Goal: Complete application form: Complete application form

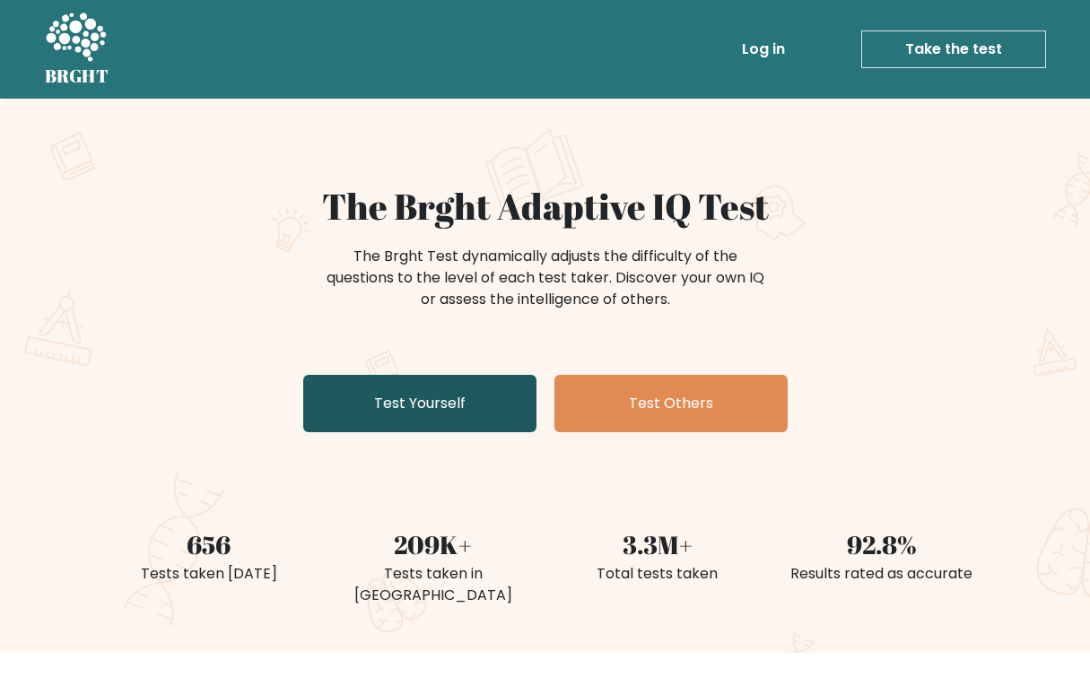
click at [482, 404] on link "Test Yourself" at bounding box center [419, 403] width 233 height 57
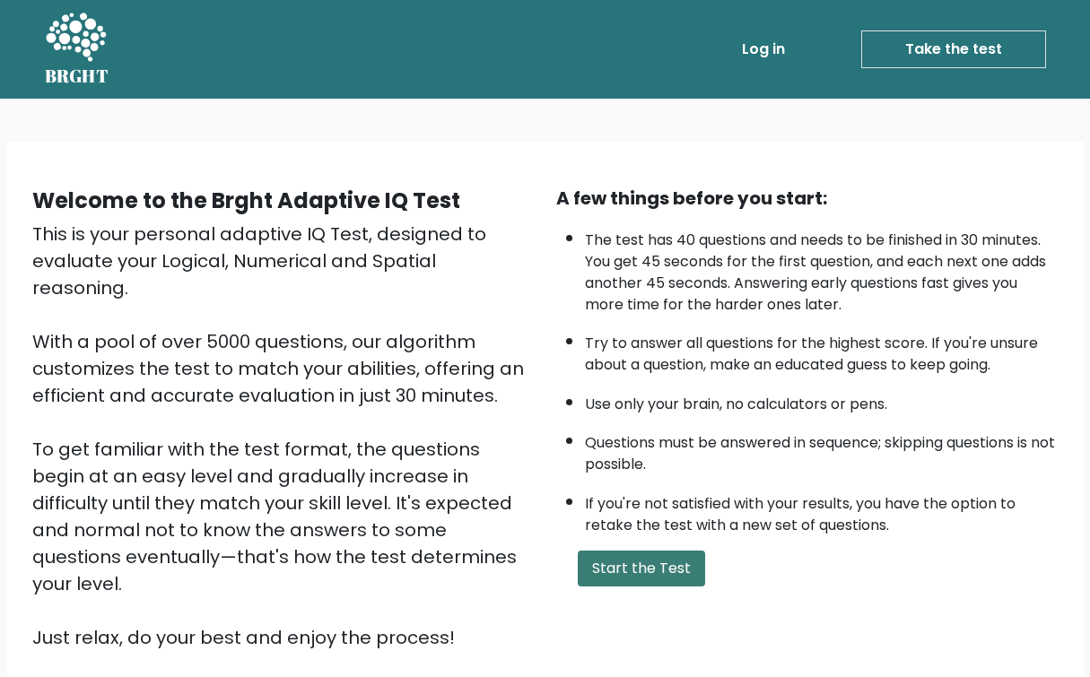
click at [616, 561] on button "Start the Test" at bounding box center [641, 569] width 127 height 36
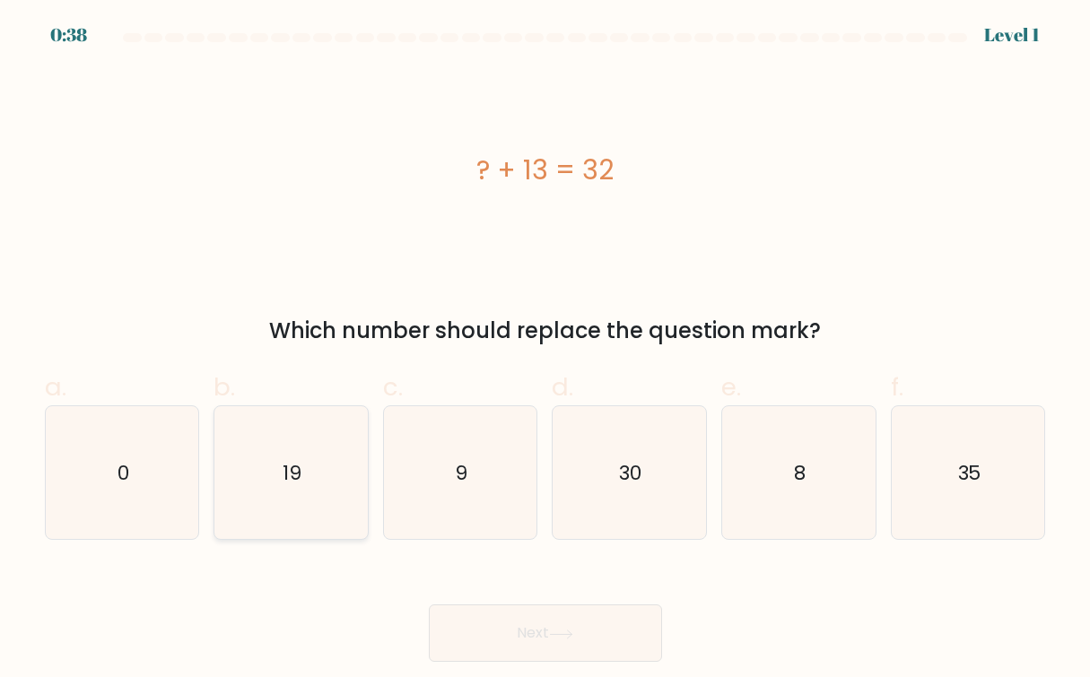
click at [281, 484] on icon "19" at bounding box center [291, 473] width 134 height 134
click at [545, 351] on input "b. 19" at bounding box center [545, 345] width 1 height 12
radio input "true"
click at [574, 616] on button "Next" at bounding box center [545, 632] width 233 height 57
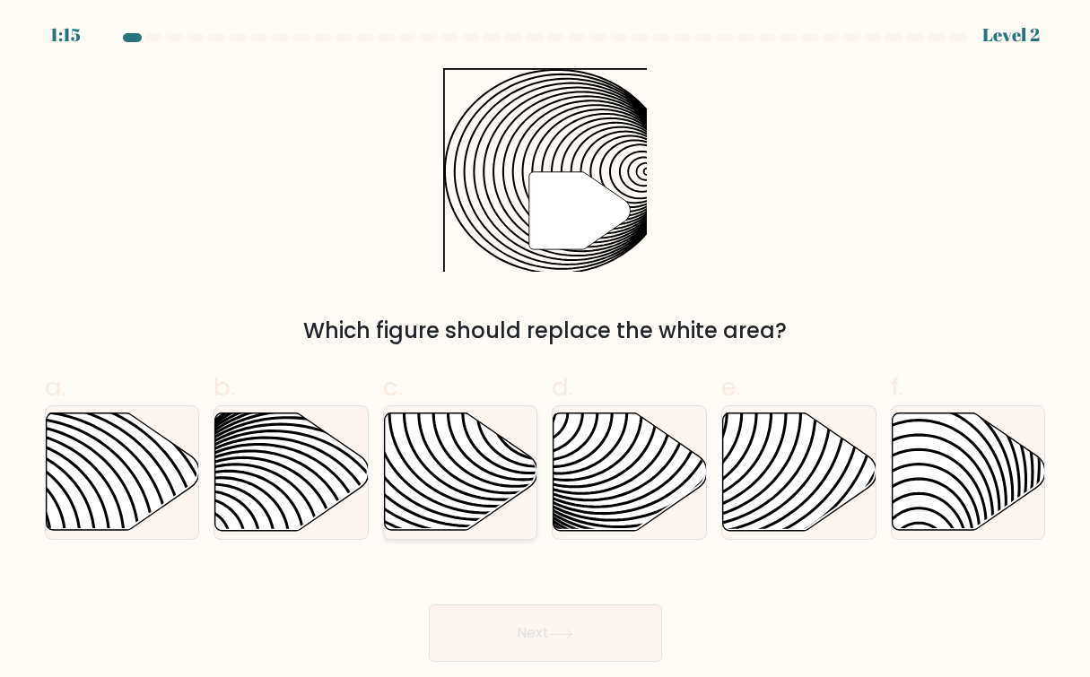
click at [458, 503] on icon at bounding box center [461, 471] width 153 height 117
click at [545, 351] on input "c." at bounding box center [545, 345] width 1 height 12
radio input "true"
click at [568, 628] on button "Next" at bounding box center [545, 632] width 233 height 57
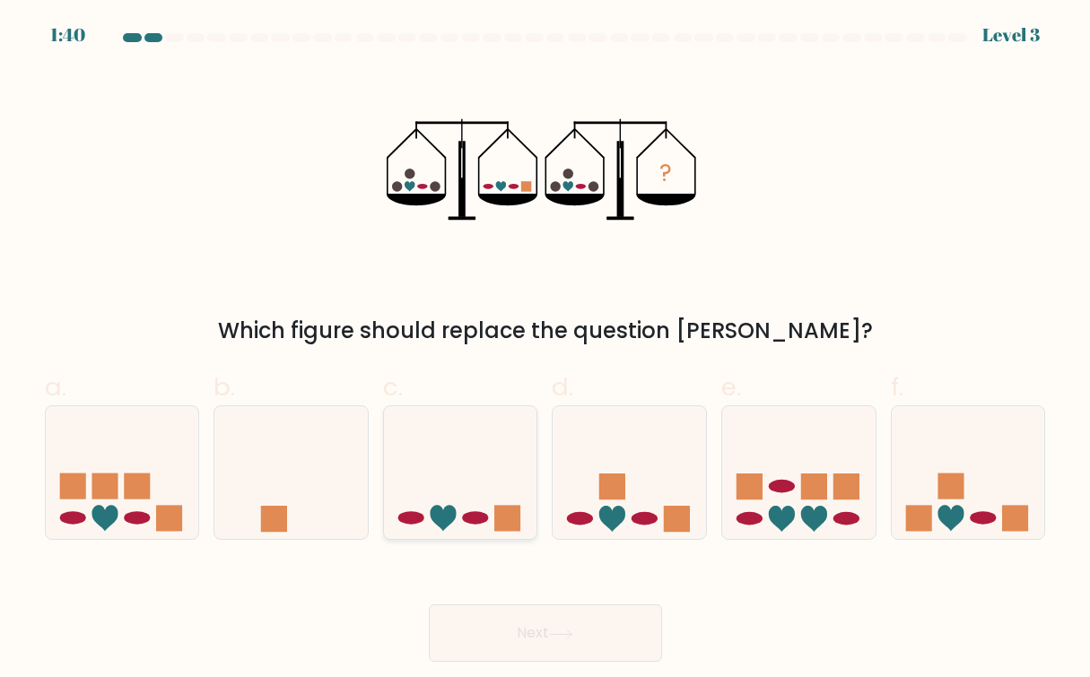
click at [476, 495] on icon at bounding box center [460, 472] width 153 height 126
click at [545, 351] on input "c." at bounding box center [545, 345] width 1 height 12
radio input "true"
click at [606, 647] on button "Next" at bounding box center [545, 632] width 233 height 57
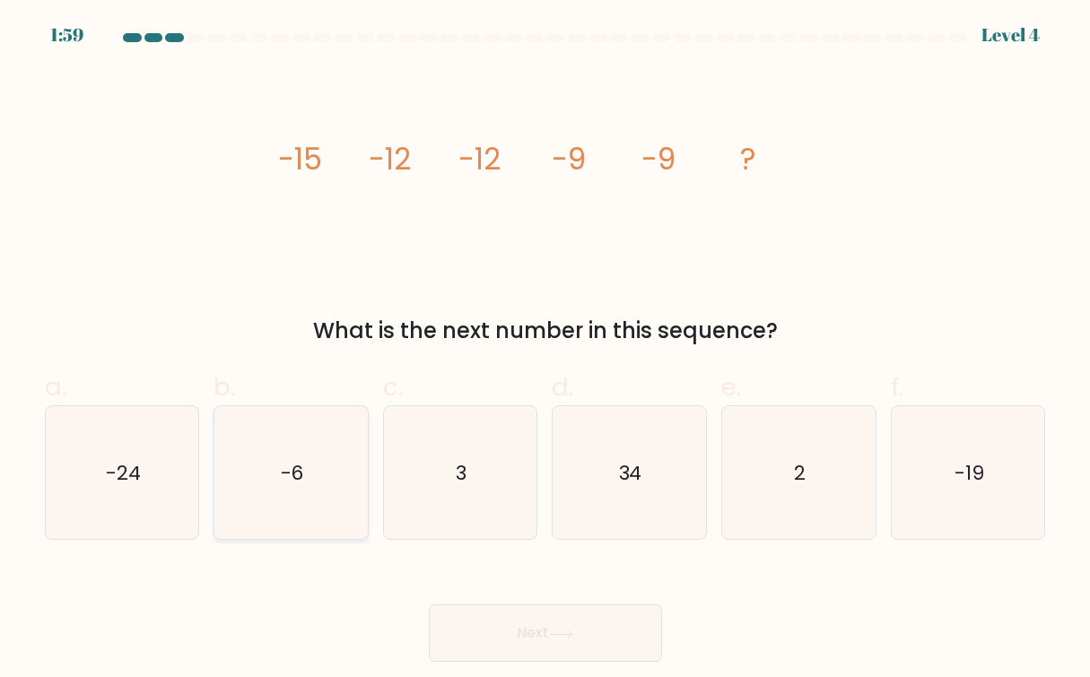
click at [295, 467] on text "-6" at bounding box center [292, 473] width 23 height 28
click at [545, 351] on input "b. -6" at bounding box center [545, 345] width 1 height 12
radio input "true"
click at [512, 621] on button "Next" at bounding box center [545, 632] width 233 height 57
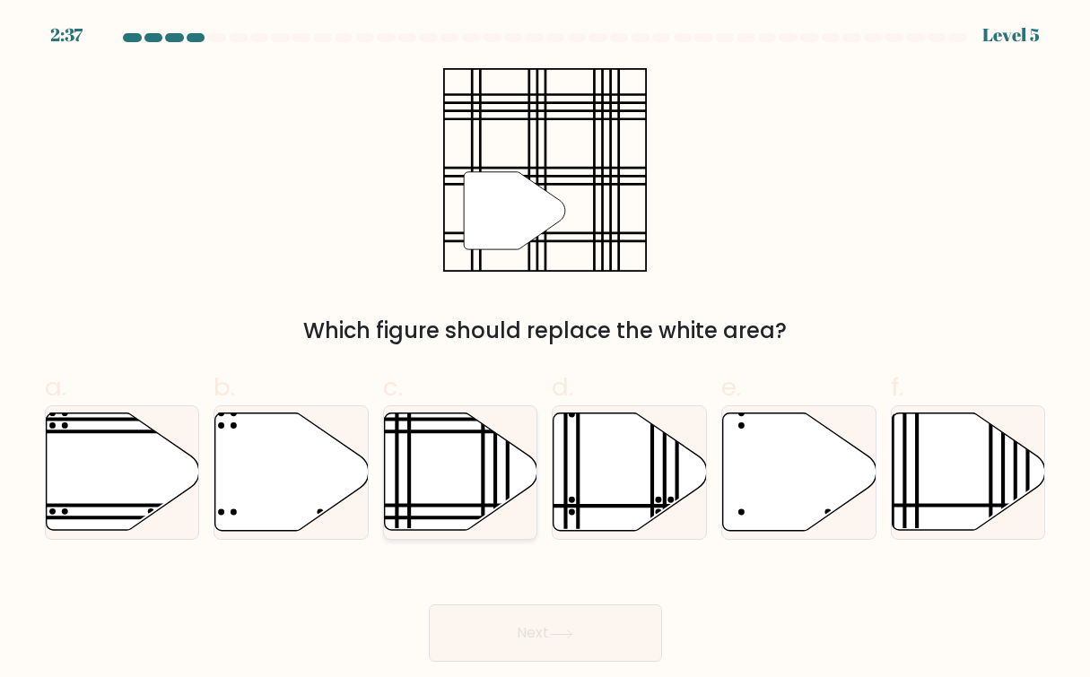
click at [432, 447] on icon at bounding box center [461, 471] width 153 height 117
click at [545, 351] on input "c." at bounding box center [545, 345] width 1 height 12
radio input "true"
click at [550, 623] on button "Next" at bounding box center [545, 632] width 233 height 57
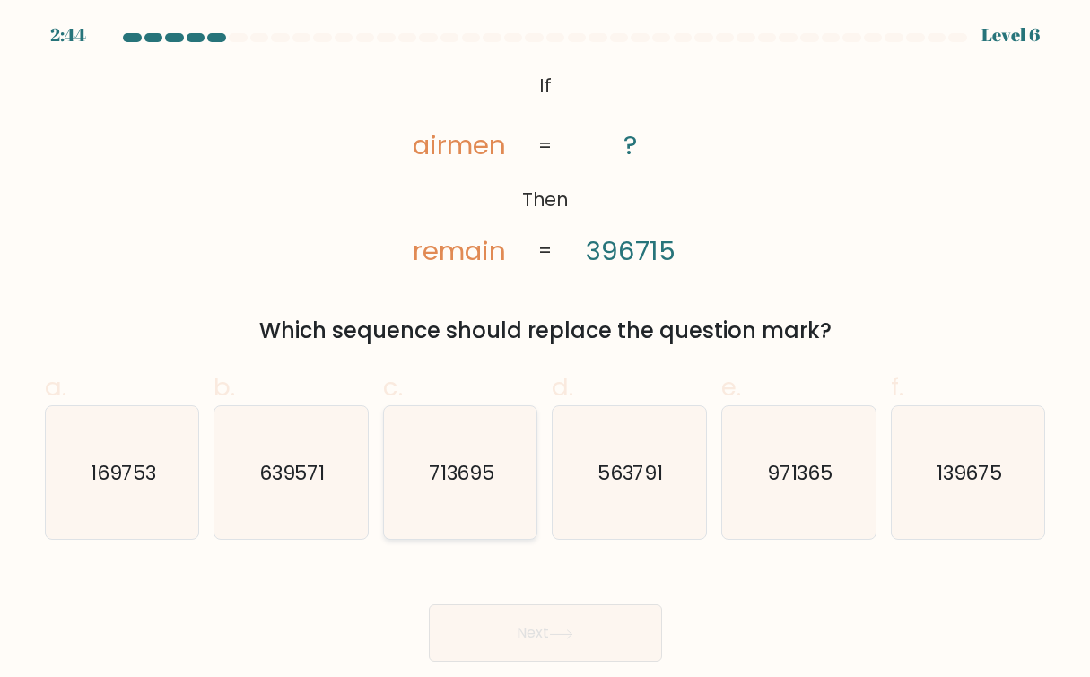
click at [456, 492] on icon "713695" at bounding box center [461, 473] width 134 height 134
click at [545, 351] on input "c. 713695" at bounding box center [545, 345] width 1 height 12
radio input "true"
click at [586, 629] on button "Next" at bounding box center [545, 632] width 233 height 57
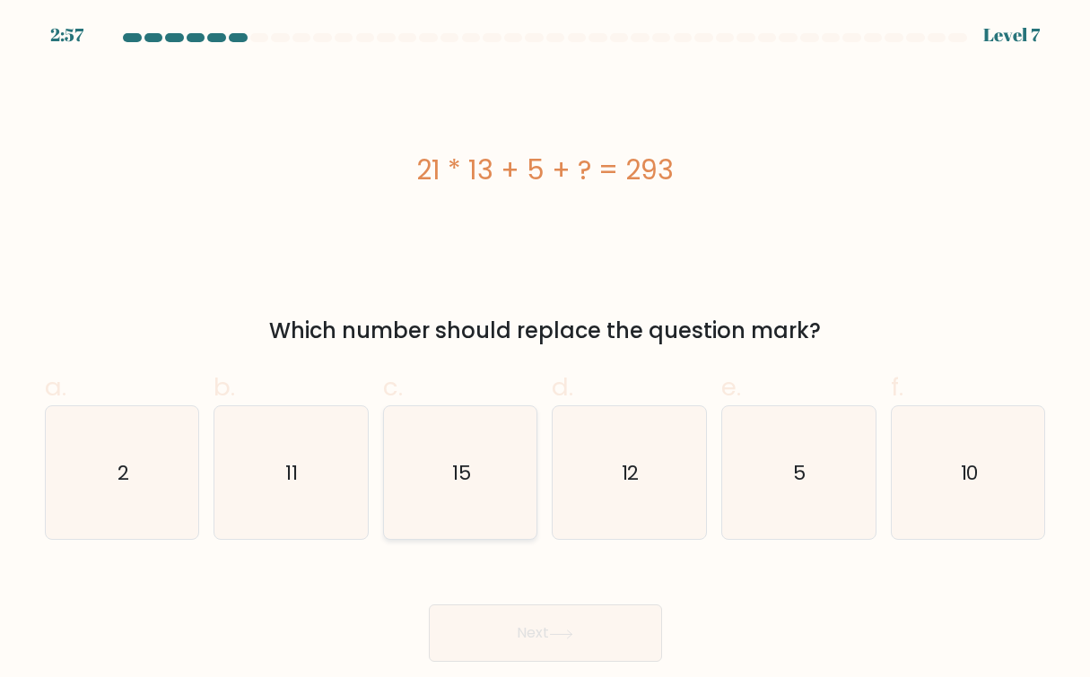
click at [503, 481] on icon "15" at bounding box center [461, 473] width 134 height 134
click at [545, 351] on input "c. 15" at bounding box center [545, 345] width 1 height 12
radio input "true"
click at [562, 618] on button "Next" at bounding box center [545, 632] width 233 height 57
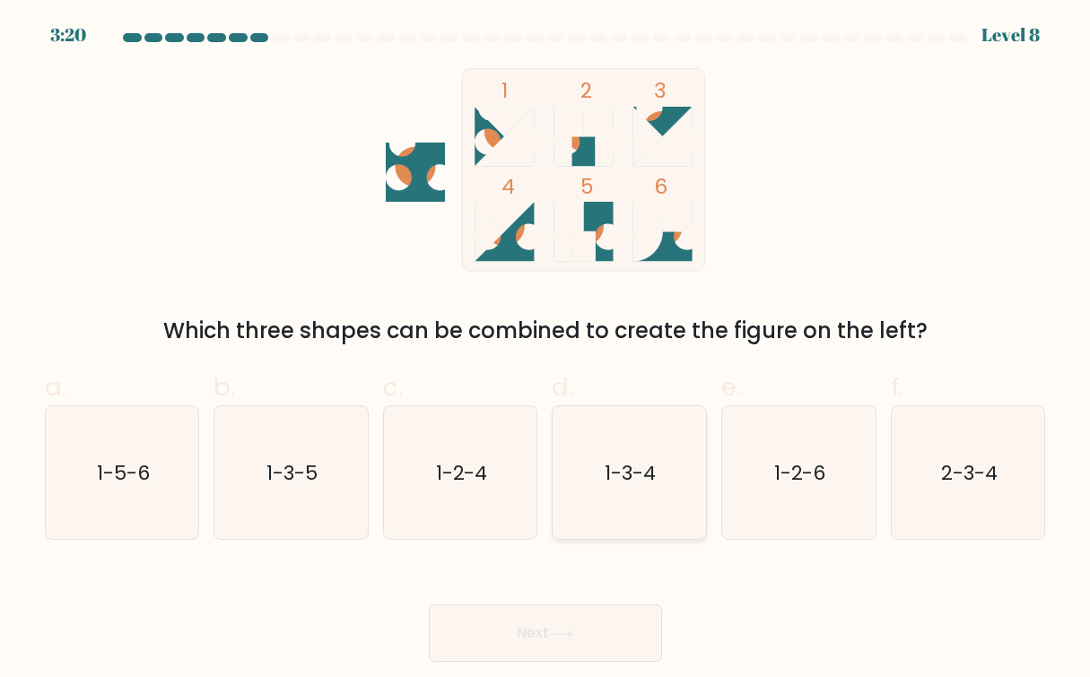
click at [589, 454] on icon "1-3-4" at bounding box center [629, 473] width 134 height 134
click at [546, 351] on input "d. 1-3-4" at bounding box center [545, 345] width 1 height 12
radio input "true"
click at [527, 646] on button "Next" at bounding box center [545, 632] width 233 height 57
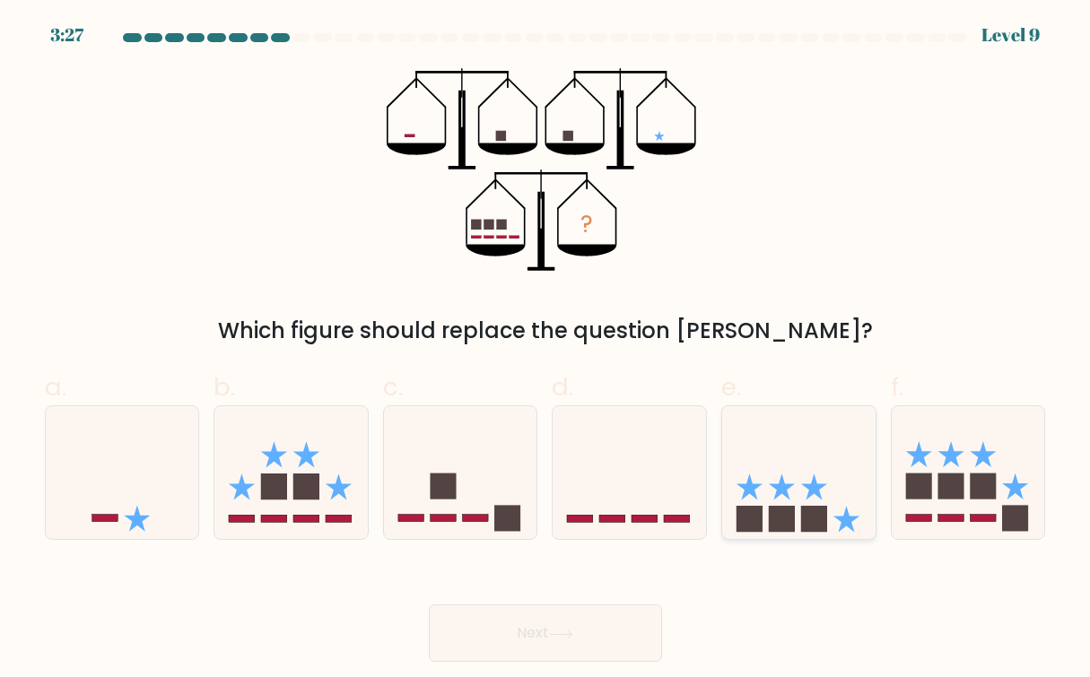
click at [789, 517] on rect at bounding box center [782, 519] width 26 height 26
click at [546, 351] on input "e." at bounding box center [545, 345] width 1 height 12
radio input "true"
click at [604, 622] on button "Next" at bounding box center [545, 632] width 233 height 57
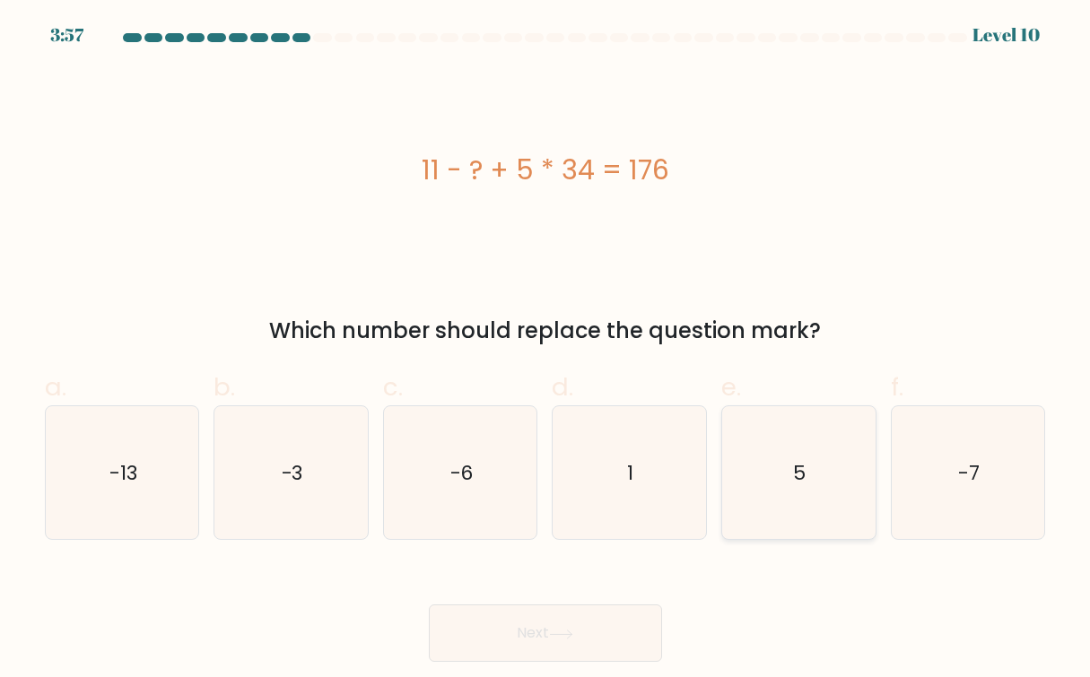
click at [820, 470] on icon "5" at bounding box center [799, 473] width 134 height 134
click at [546, 351] on input "e. 5" at bounding box center [545, 345] width 1 height 12
radio input "true"
click at [619, 618] on button "Next" at bounding box center [545, 632] width 233 height 57
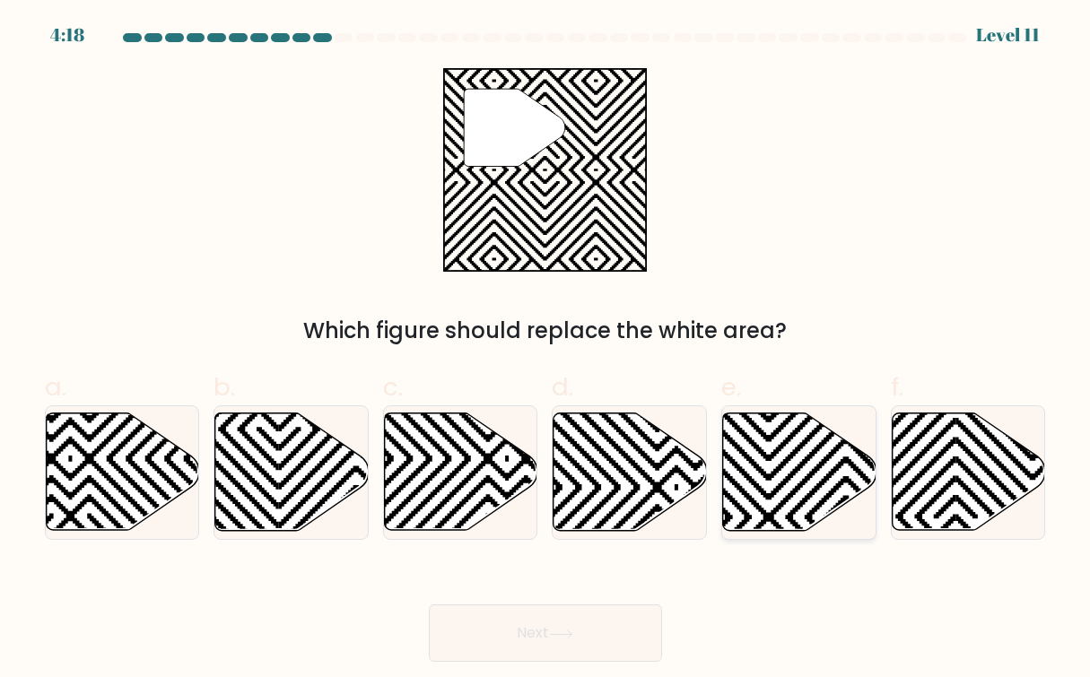
click at [779, 492] on icon at bounding box center [799, 471] width 153 height 117
click at [546, 351] on input "e." at bounding box center [545, 345] width 1 height 12
radio input "true"
click at [610, 647] on button "Next" at bounding box center [545, 632] width 233 height 57
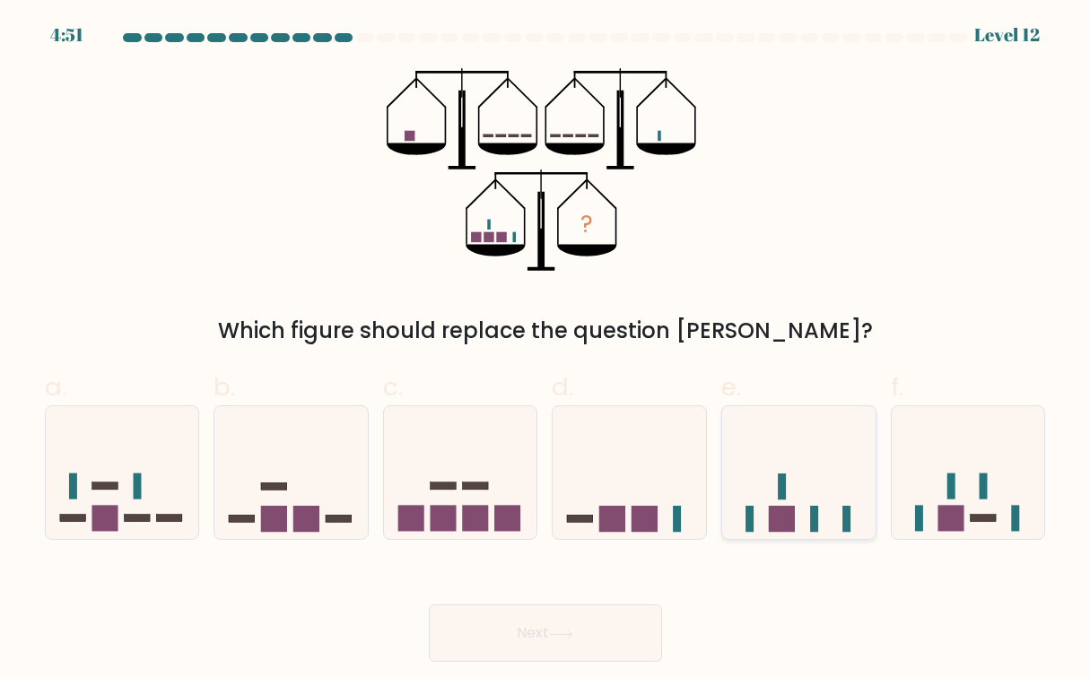
click at [803, 501] on icon at bounding box center [798, 472] width 153 height 126
click at [546, 351] on input "e." at bounding box center [545, 345] width 1 height 12
radio input "true"
click at [525, 639] on button "Next" at bounding box center [545, 632] width 233 height 57
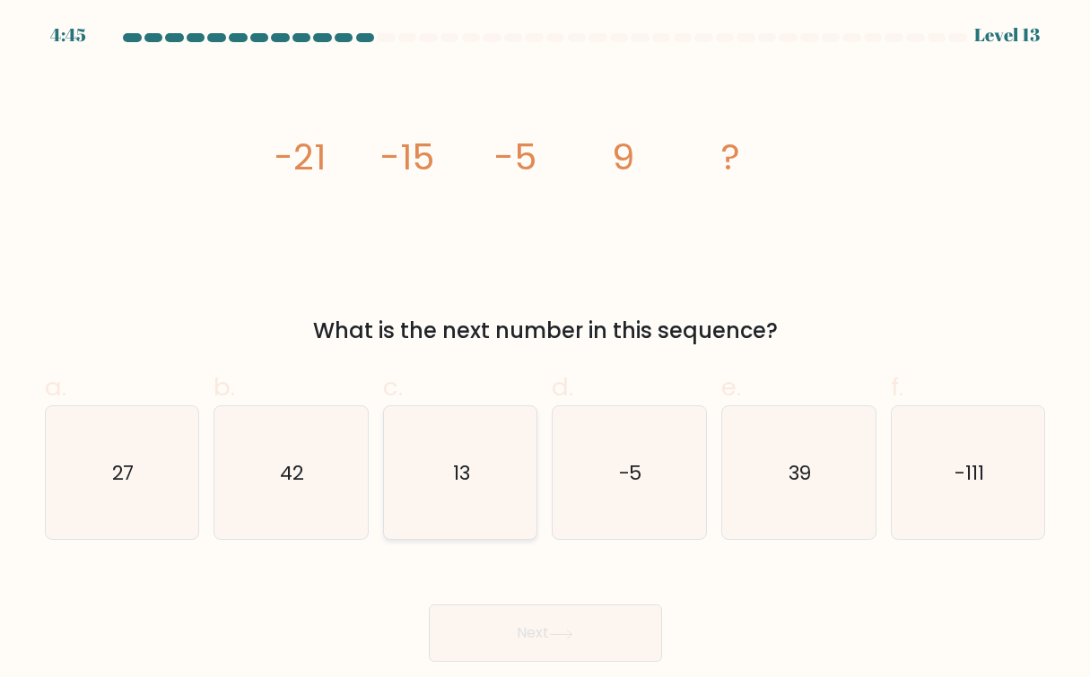
click at [463, 483] on text "13" at bounding box center [461, 473] width 17 height 28
click at [545, 351] on input "c. 13" at bounding box center [545, 345] width 1 height 12
radio input "true"
click at [624, 621] on button "Next" at bounding box center [545, 632] width 233 height 57
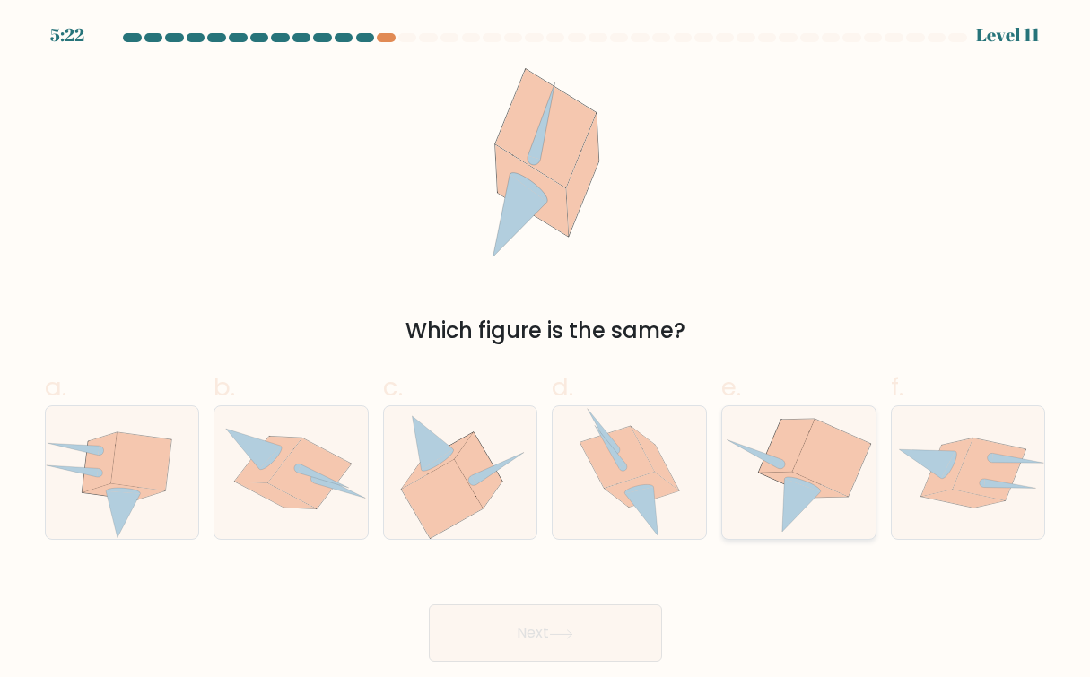
click at [805, 494] on icon at bounding box center [802, 506] width 39 height 54
click at [546, 351] on input "e." at bounding box center [545, 345] width 1 height 12
radio input "true"
click at [578, 619] on button "Next" at bounding box center [545, 632] width 233 height 57
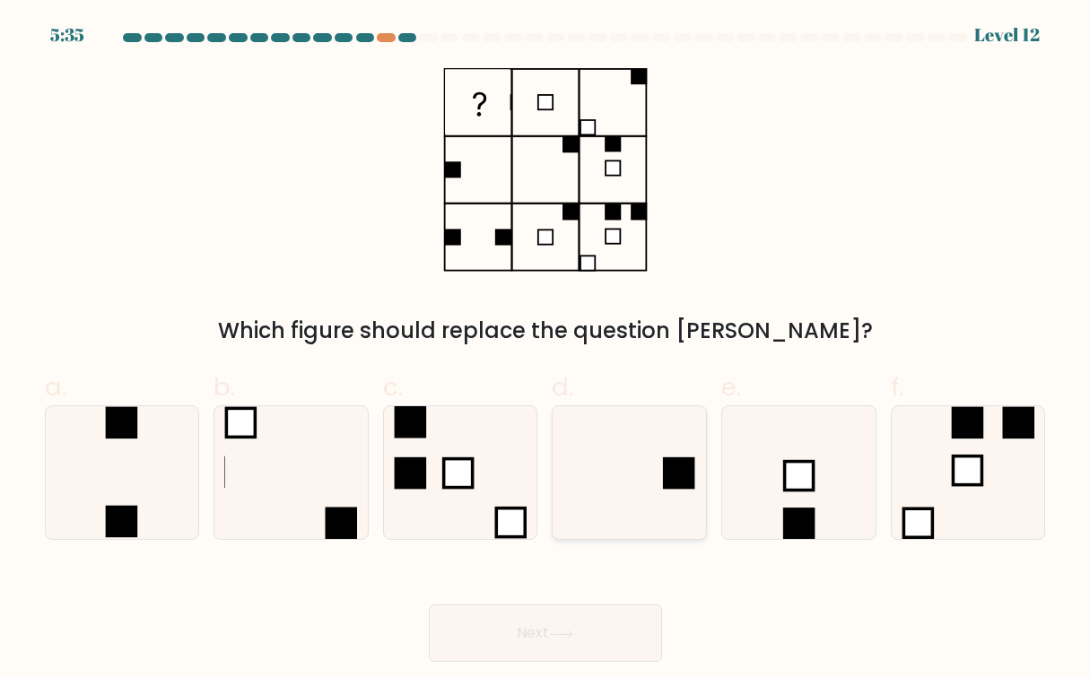
click at [672, 491] on icon at bounding box center [629, 473] width 134 height 134
click at [546, 351] on input "d." at bounding box center [545, 345] width 1 height 12
radio input "true"
click at [550, 622] on button "Next" at bounding box center [545, 632] width 233 height 57
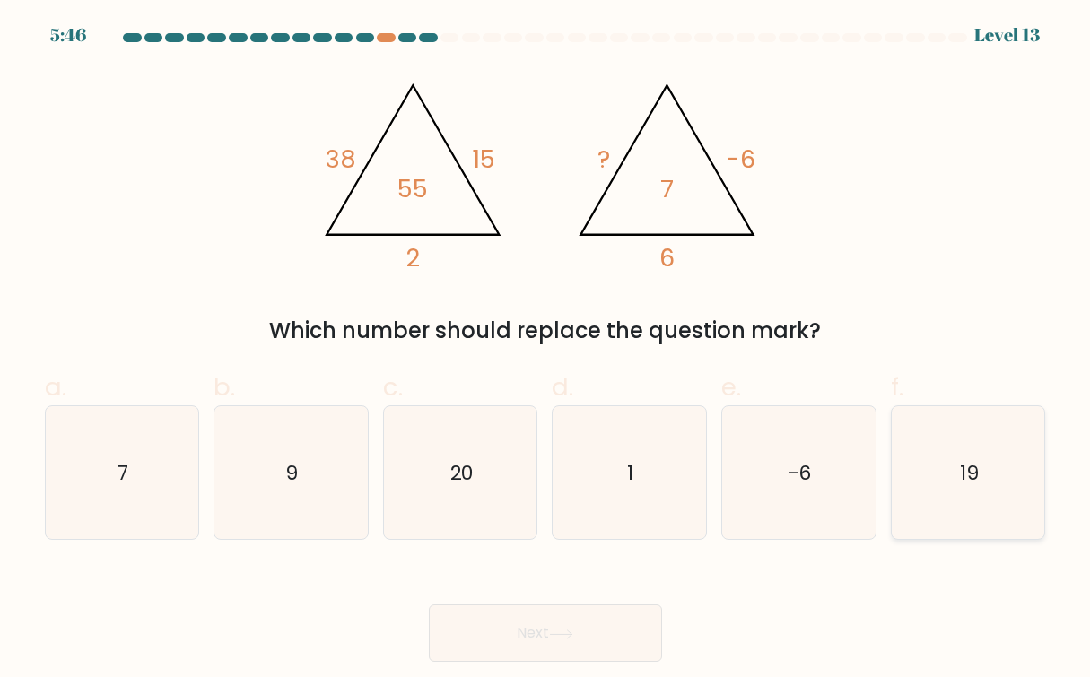
click at [977, 464] on text "19" at bounding box center [969, 473] width 19 height 28
click at [546, 351] on input "f. 19" at bounding box center [545, 345] width 1 height 12
radio input "true"
click at [595, 630] on button "Next" at bounding box center [545, 632] width 233 height 57
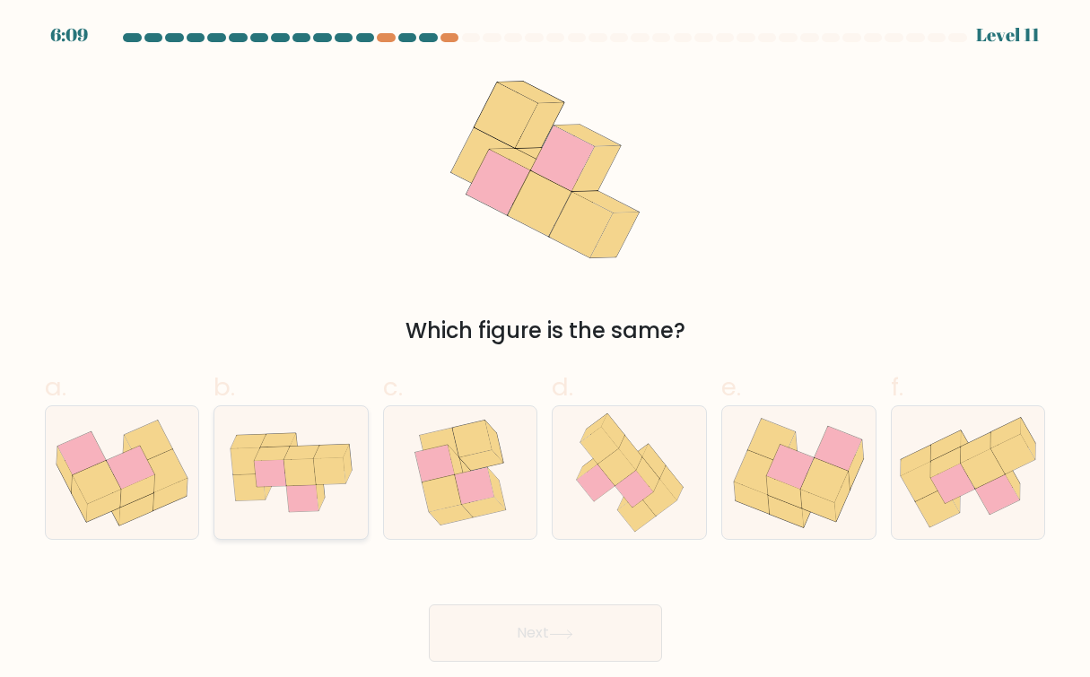
click at [270, 484] on icon at bounding box center [270, 473] width 31 height 27
click at [545, 351] on input "b." at bounding box center [545, 345] width 1 height 12
radio input "true"
click at [563, 625] on button "Next" at bounding box center [545, 632] width 233 height 57
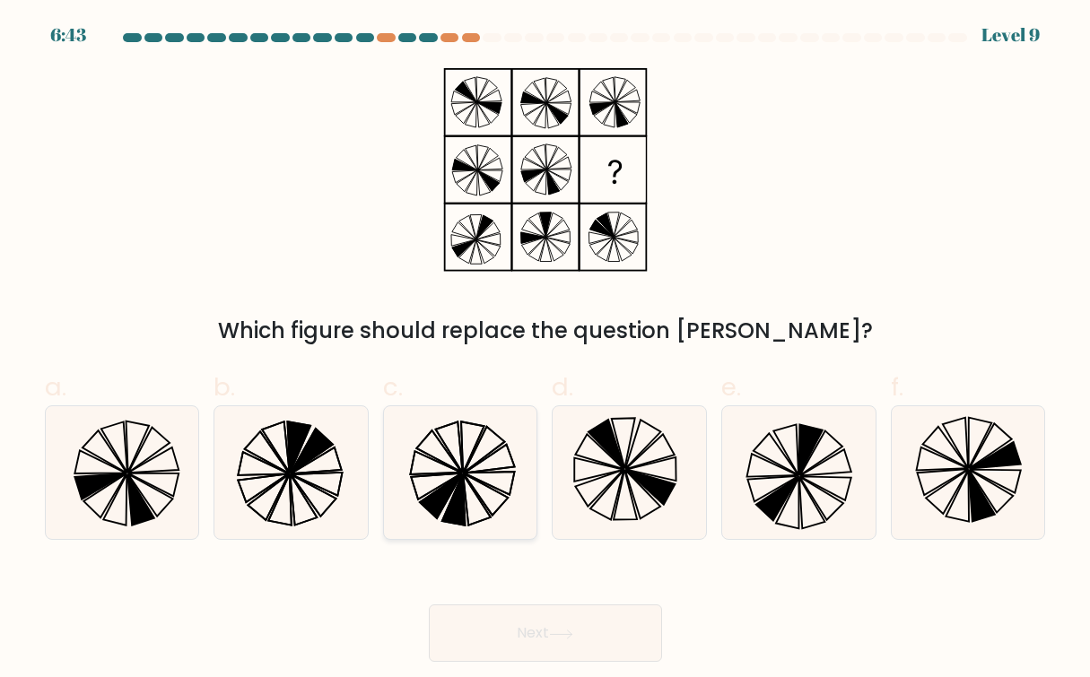
click at [481, 461] on icon at bounding box center [489, 459] width 50 height 29
click at [545, 351] on input "c." at bounding box center [545, 345] width 1 height 12
radio input "true"
click at [595, 626] on button "Next" at bounding box center [545, 632] width 233 height 57
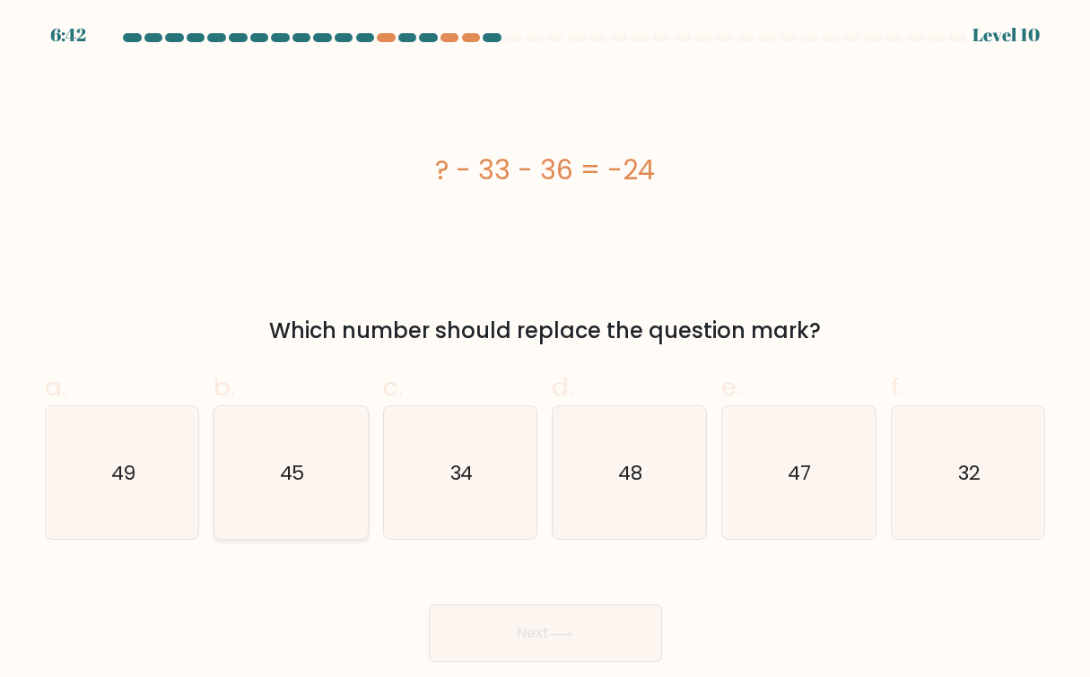
click at [268, 528] on icon "45" at bounding box center [291, 473] width 134 height 134
click at [545, 351] on input "b. 45" at bounding box center [545, 345] width 1 height 12
radio input "true"
click at [439, 617] on button "Next" at bounding box center [545, 632] width 233 height 57
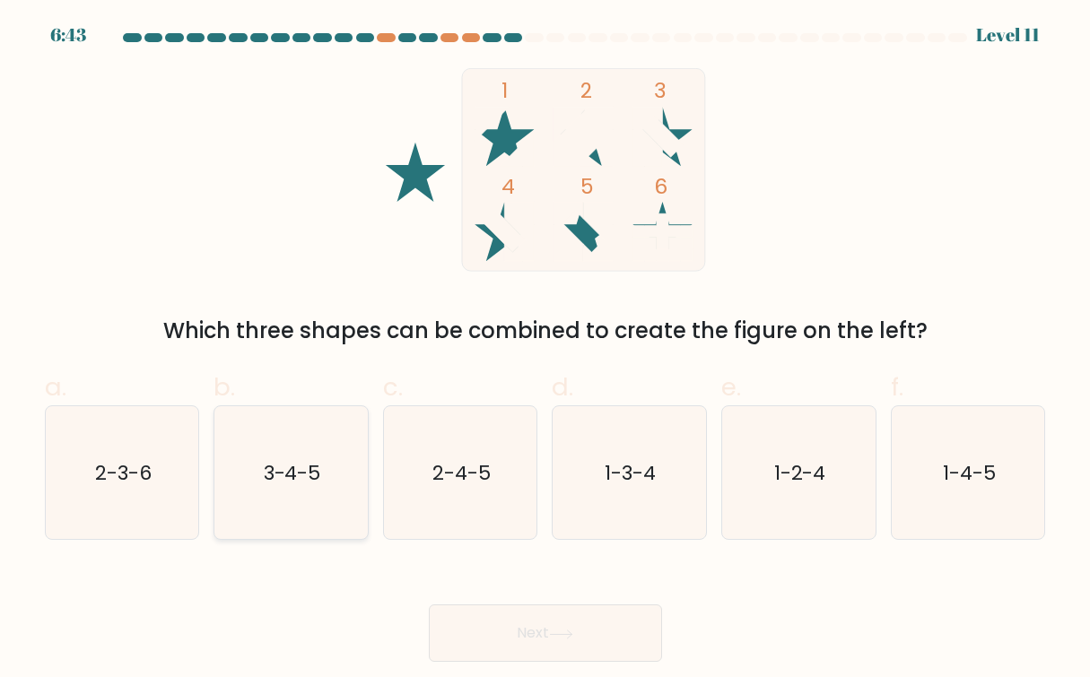
click at [308, 501] on icon "3-4-5" at bounding box center [291, 473] width 134 height 134
click at [545, 351] on input "b. 3-4-5" at bounding box center [545, 345] width 1 height 12
radio input "true"
click at [506, 647] on button "Next" at bounding box center [545, 632] width 233 height 57
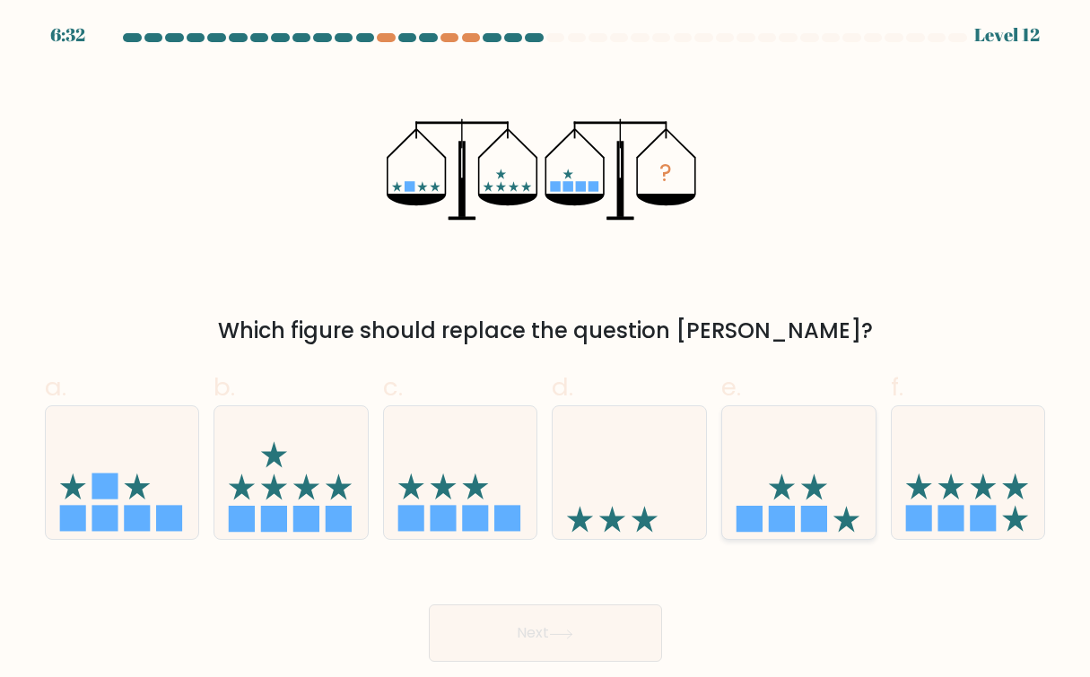
click at [812, 508] on rect at bounding box center [814, 519] width 26 height 26
click at [546, 351] on input "e." at bounding box center [545, 345] width 1 height 12
radio input "true"
click at [569, 618] on button "Next" at bounding box center [545, 632] width 233 height 57
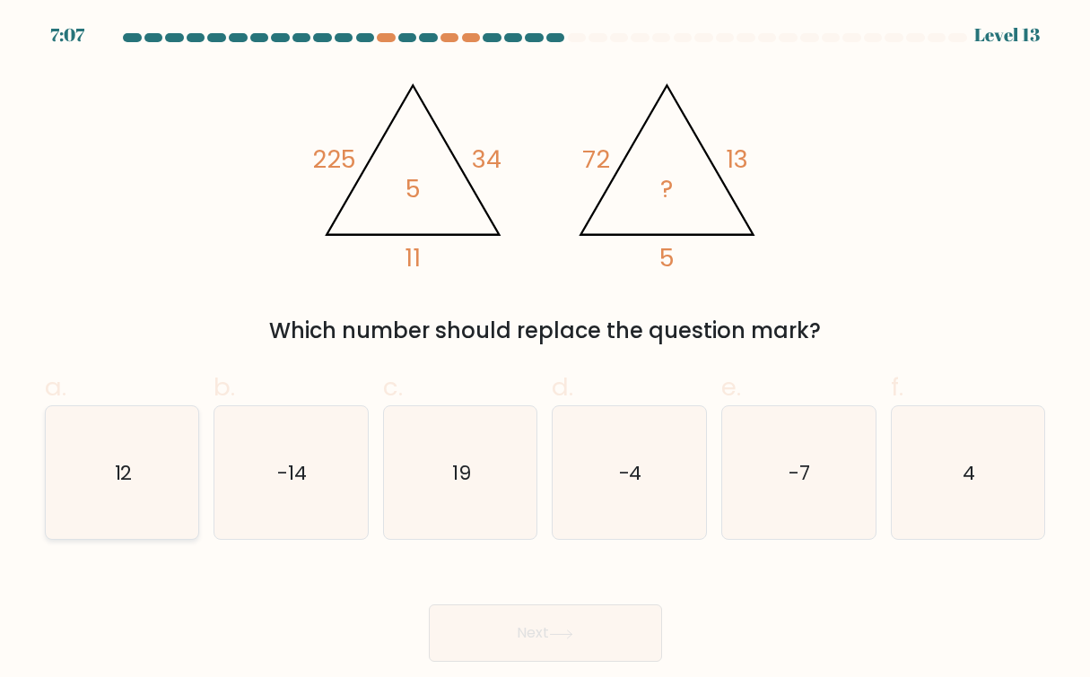
click at [143, 450] on icon "12" at bounding box center [123, 473] width 134 height 134
click at [545, 351] on input "a. 12" at bounding box center [545, 345] width 1 height 12
radio input "true"
click at [618, 635] on button "Next" at bounding box center [545, 632] width 233 height 57
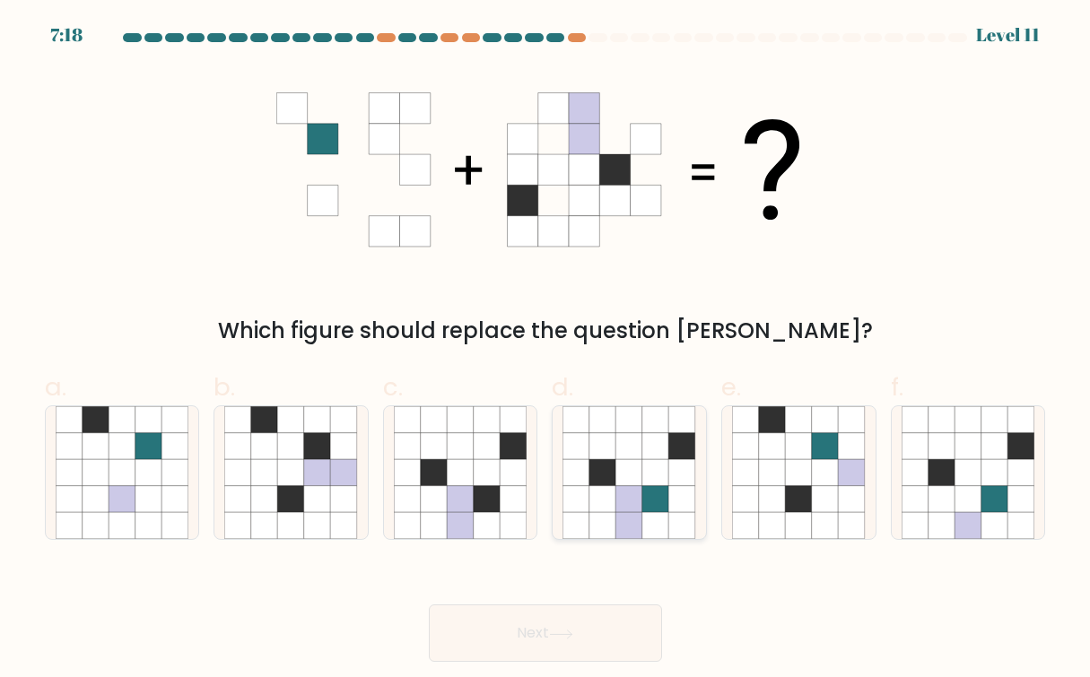
click at [621, 467] on icon at bounding box center [629, 472] width 27 height 27
click at [546, 351] on input "d." at bounding box center [545, 345] width 1 height 12
radio input "true"
click at [602, 649] on button "Next" at bounding box center [545, 632] width 233 height 57
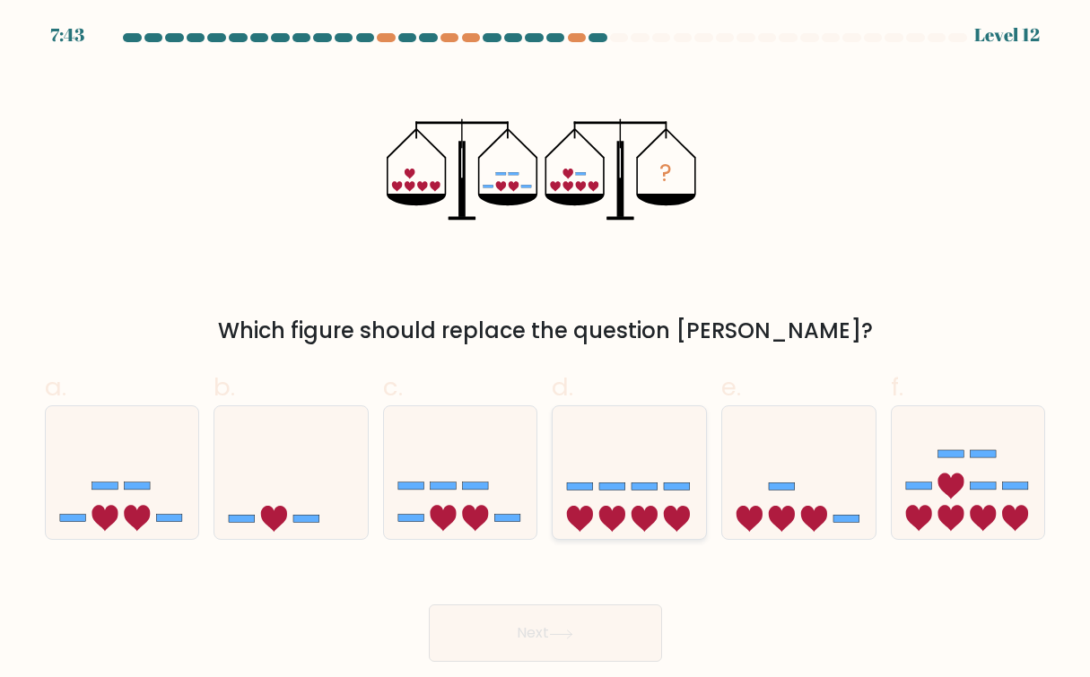
click at [617, 499] on icon at bounding box center [628, 472] width 153 height 126
click at [546, 351] on input "d." at bounding box center [545, 345] width 1 height 12
radio input "true"
click at [1011, 489] on rect at bounding box center [1015, 485] width 26 height 7
click at [546, 351] on input "f." at bounding box center [545, 345] width 1 height 12
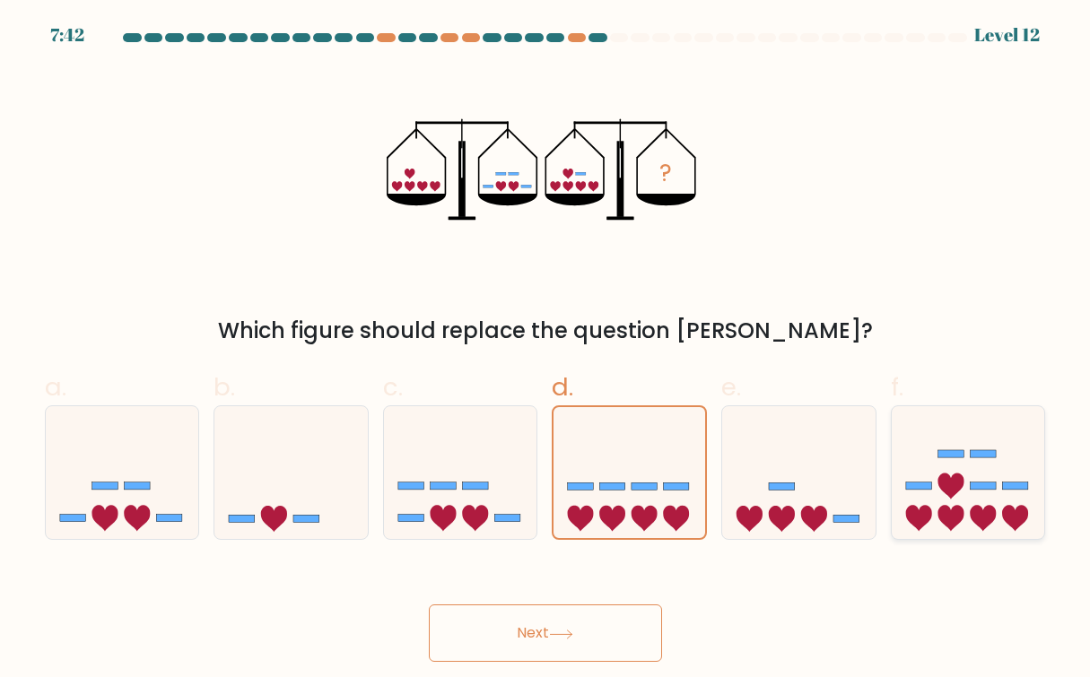
radio input "true"
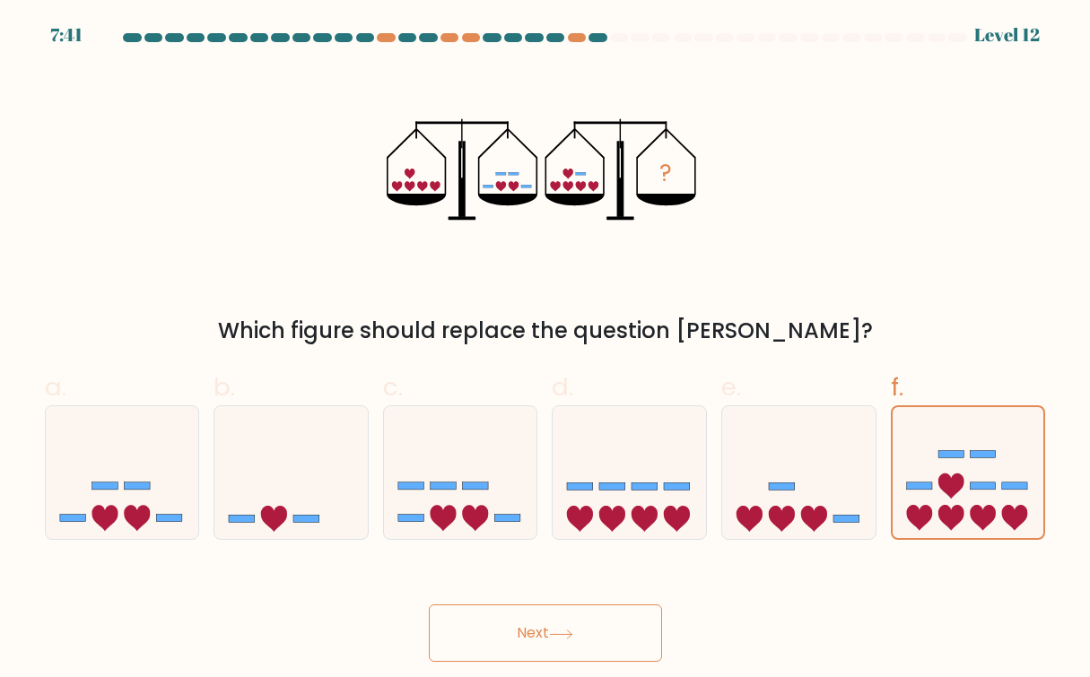
click at [544, 505] on div "d." at bounding box center [628, 455] width 169 height 172
click at [470, 499] on icon at bounding box center [460, 472] width 153 height 126
click at [545, 351] on input "c." at bounding box center [545, 345] width 1 height 12
radio input "true"
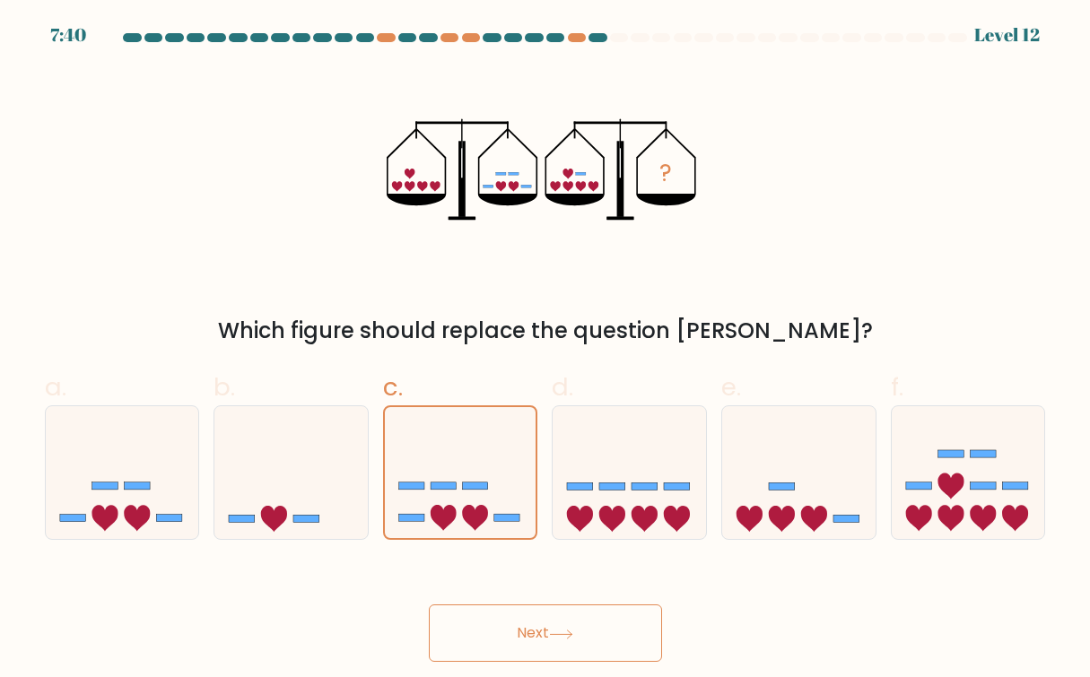
click at [516, 608] on button "Next" at bounding box center [545, 632] width 233 height 57
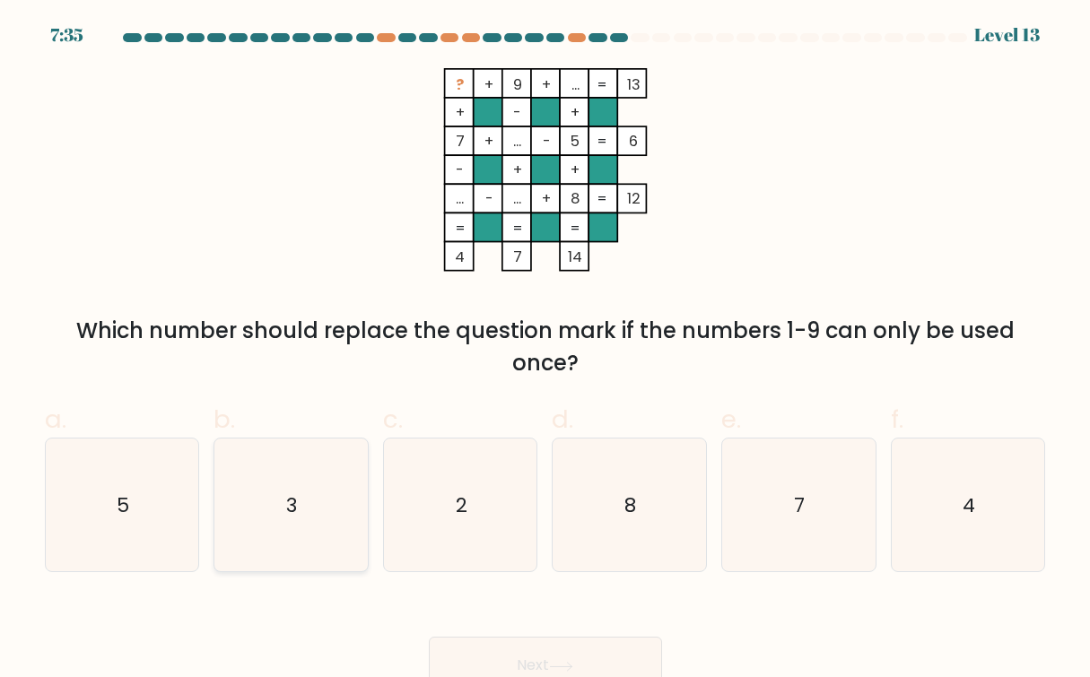
click at [315, 520] on icon "3" at bounding box center [291, 506] width 134 height 134
click at [545, 351] on input "b. 3" at bounding box center [545, 345] width 1 height 12
radio input "true"
click at [607, 660] on button "Next" at bounding box center [545, 665] width 233 height 57
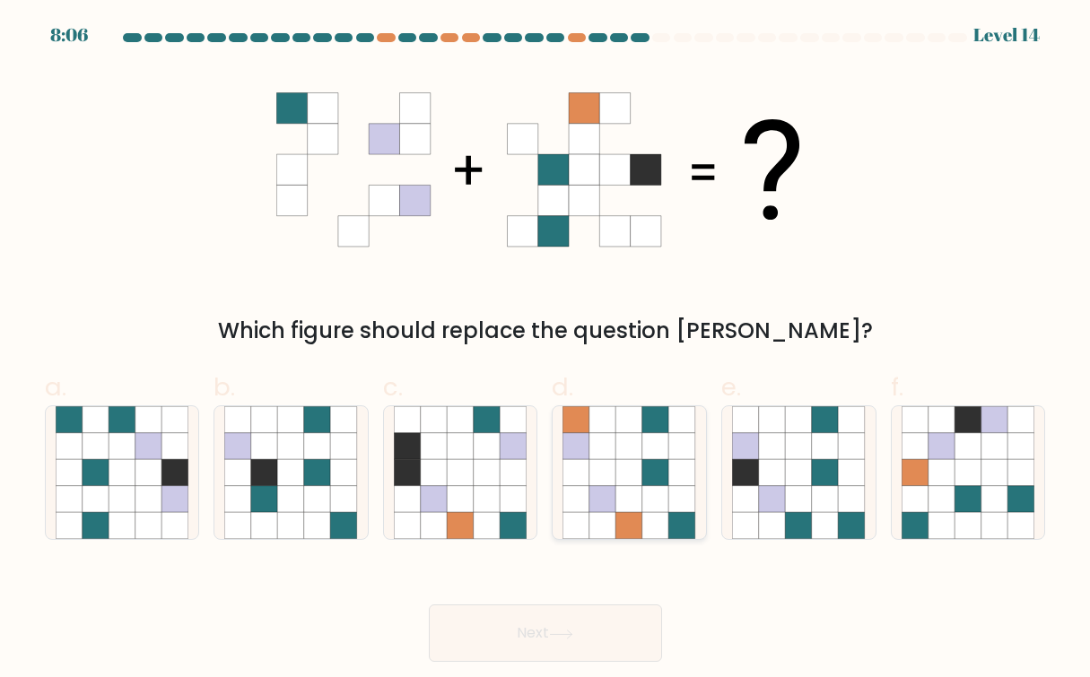
click at [605, 513] on icon at bounding box center [602, 526] width 27 height 27
click at [546, 351] on input "d." at bounding box center [545, 345] width 1 height 12
radio input "true"
click at [561, 655] on button "Next" at bounding box center [545, 632] width 233 height 57
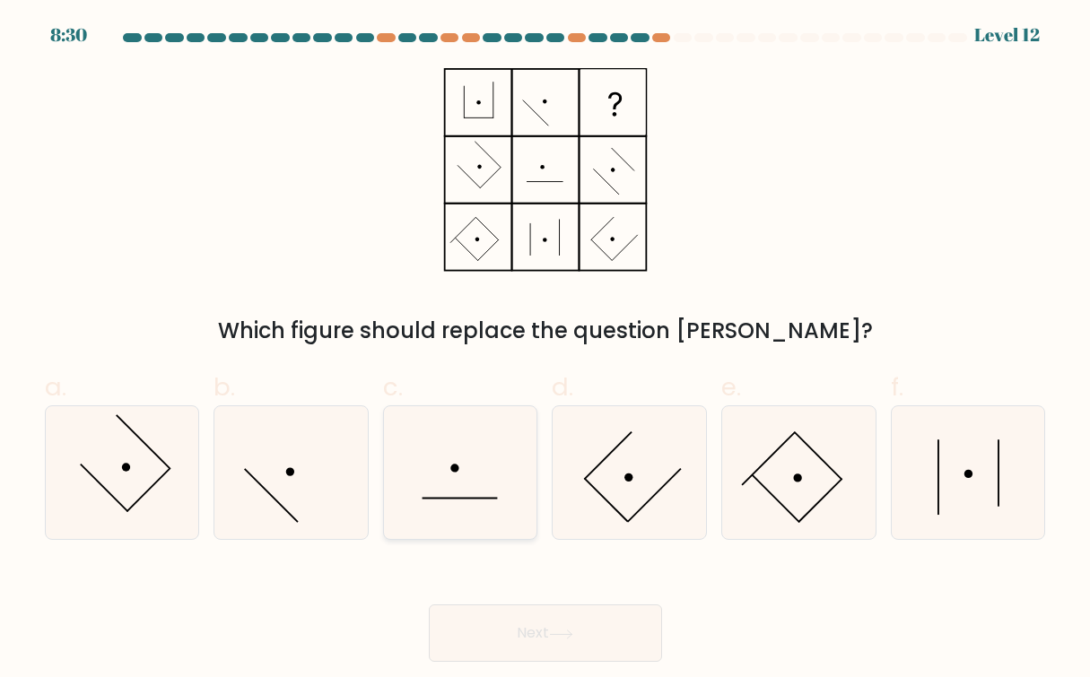
click at [496, 461] on icon at bounding box center [461, 473] width 134 height 134
click at [545, 351] on input "c." at bounding box center [545, 345] width 1 height 12
radio input "true"
click at [282, 480] on icon at bounding box center [291, 473] width 134 height 134
click at [545, 351] on input "b." at bounding box center [545, 345] width 1 height 12
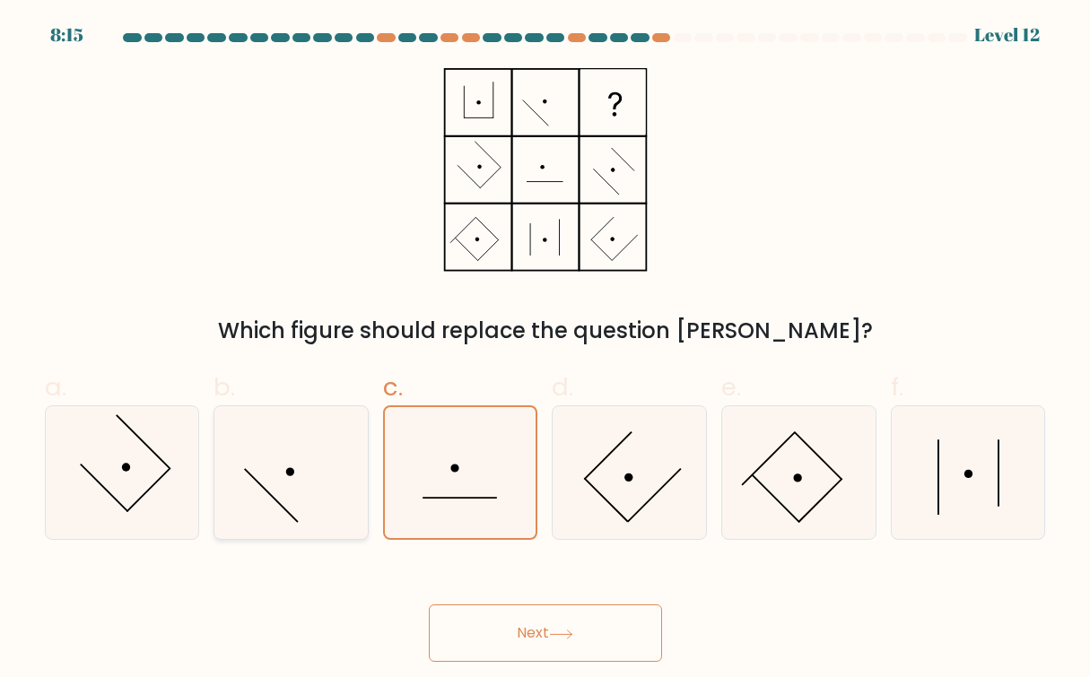
radio input "true"
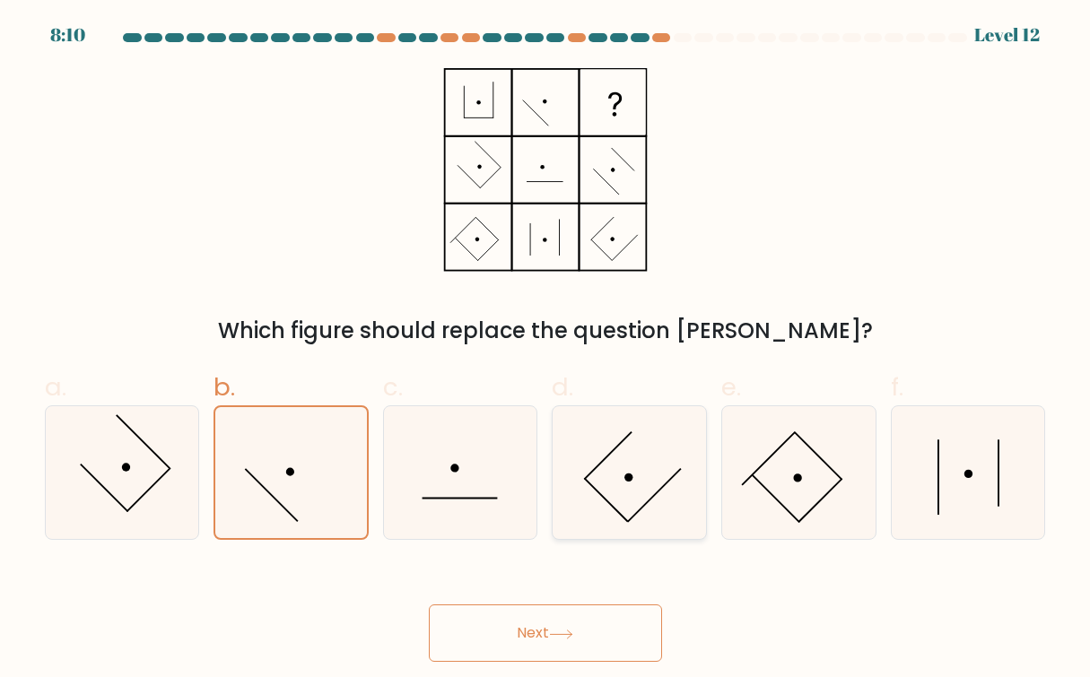
click at [664, 445] on icon at bounding box center [629, 473] width 134 height 134
click at [546, 351] on input "d." at bounding box center [545, 345] width 1 height 12
radio input "true"
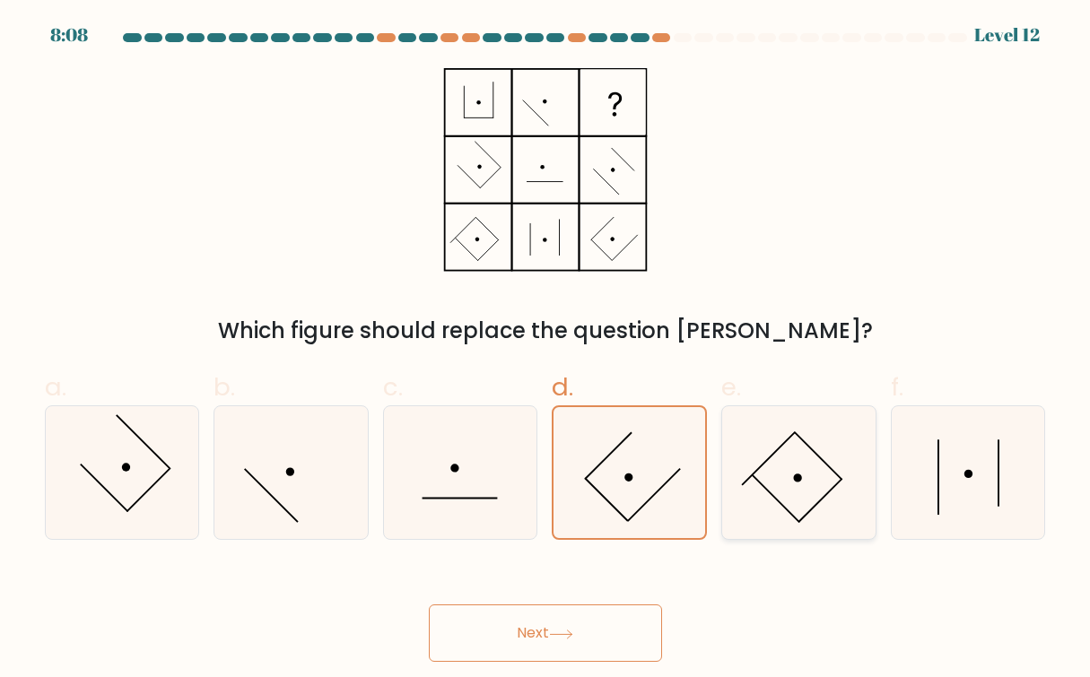
click at [780, 456] on icon at bounding box center [799, 473] width 134 height 134
click at [546, 351] on input "e." at bounding box center [545, 345] width 1 height 12
radio input "true"
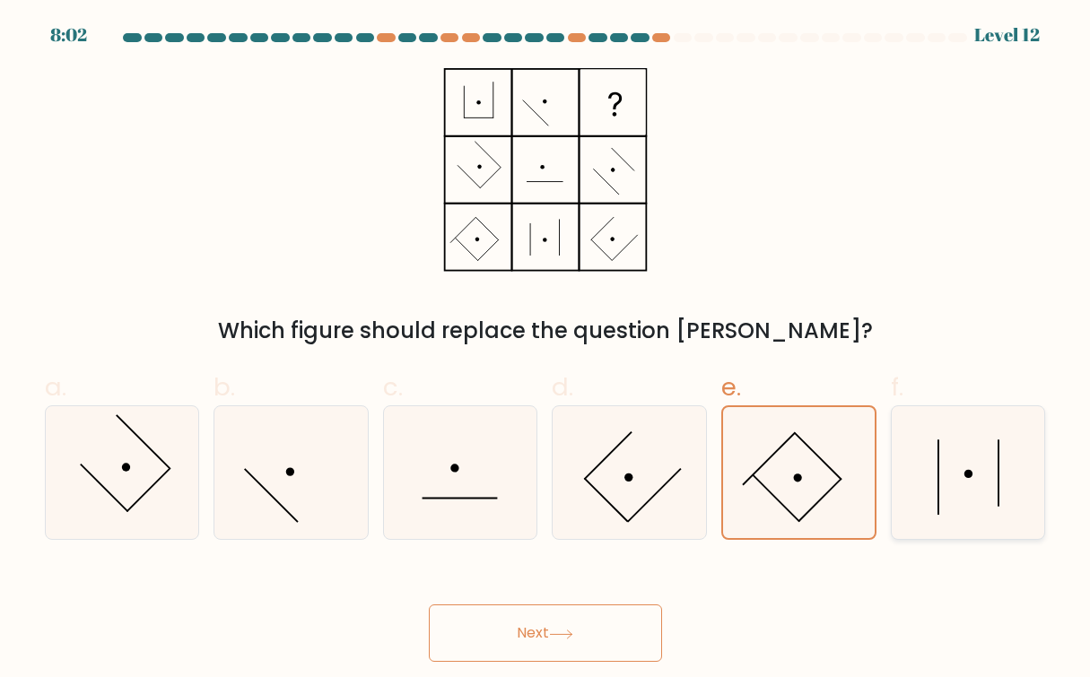
click at [977, 453] on icon at bounding box center [968, 473] width 134 height 134
click at [546, 351] on input "f." at bounding box center [545, 345] width 1 height 12
radio input "true"
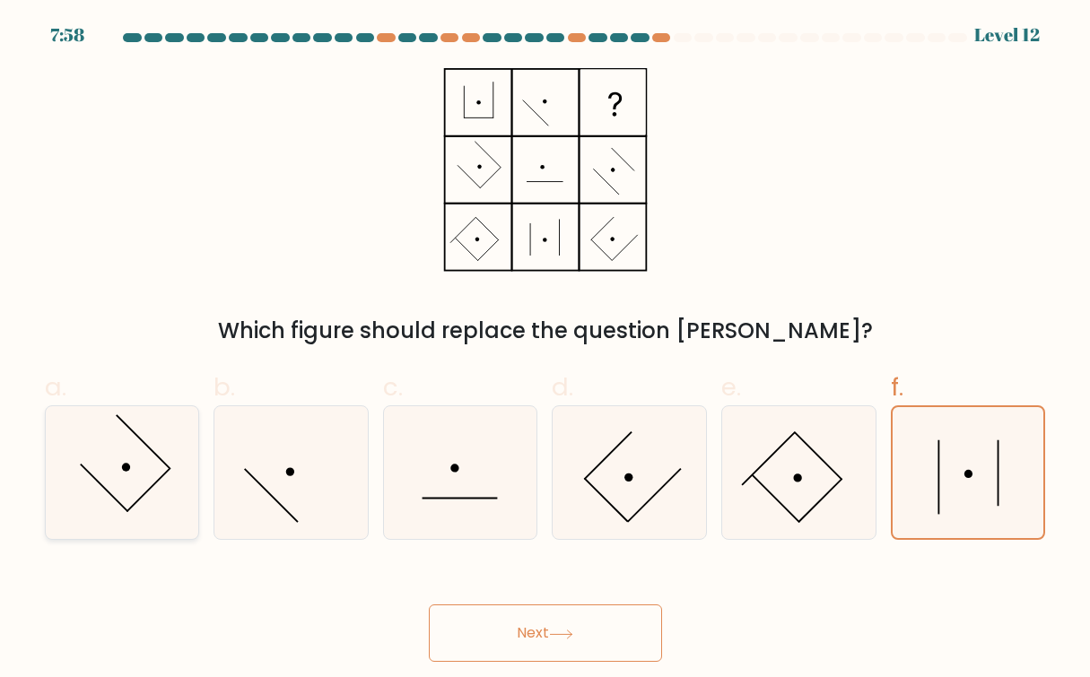
click at [171, 471] on icon at bounding box center [123, 473] width 134 height 134
click at [545, 351] on input "a." at bounding box center [545, 345] width 1 height 12
radio input "true"
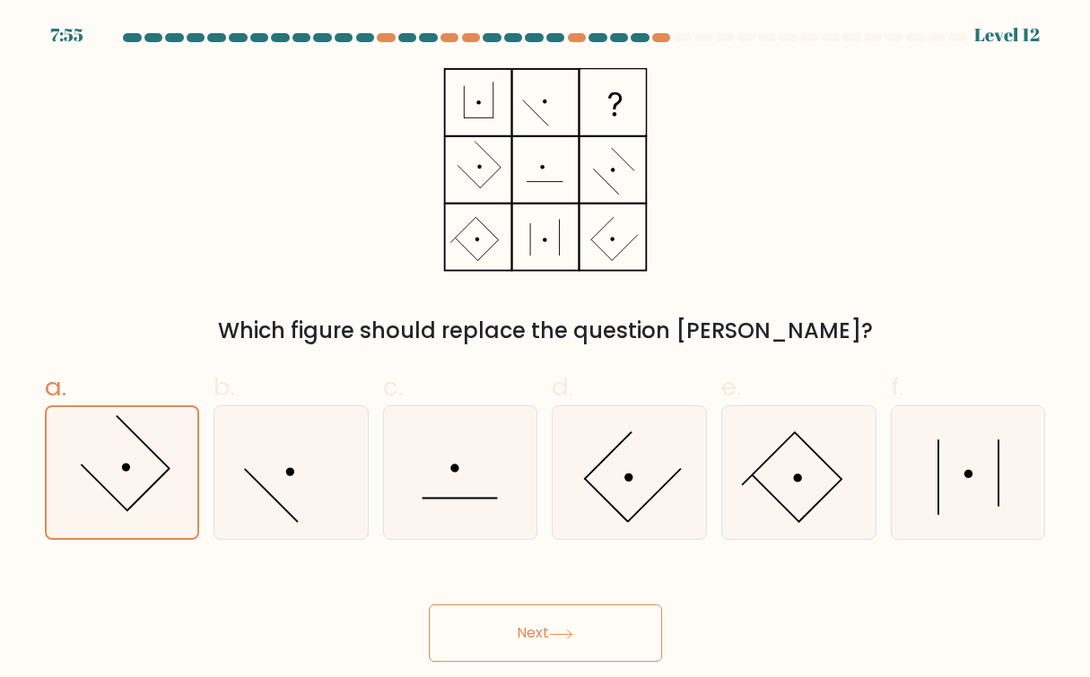
click at [530, 610] on button "Next" at bounding box center [545, 632] width 233 height 57
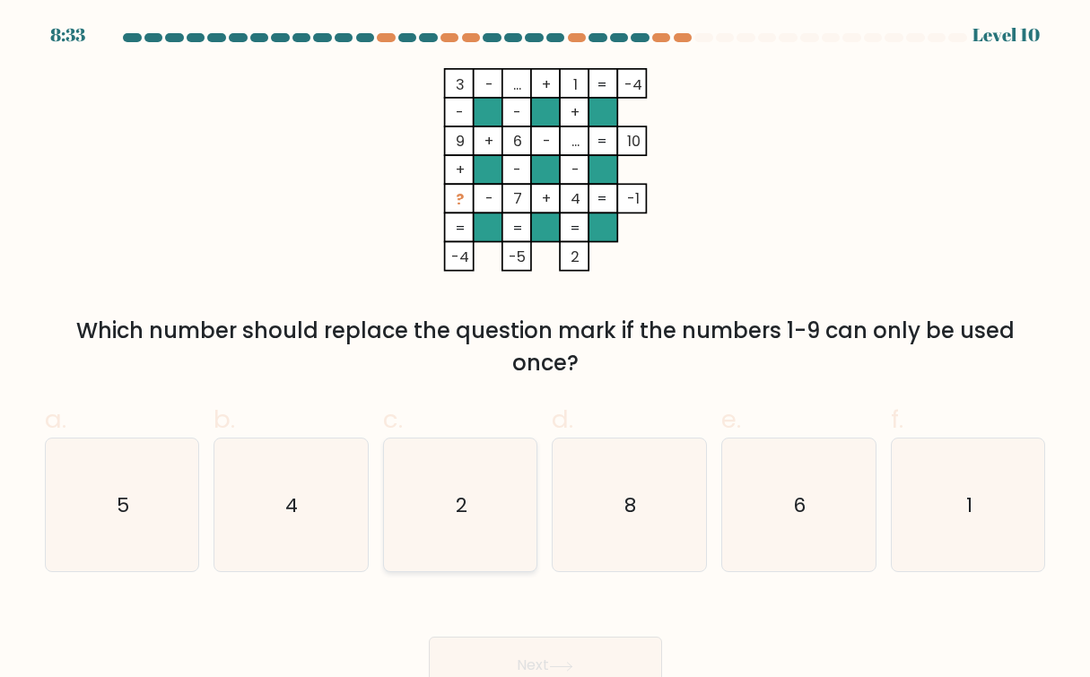
click at [520, 518] on icon "2" at bounding box center [461, 506] width 134 height 134
click at [545, 351] on input "c. 2" at bounding box center [545, 345] width 1 height 12
radio input "true"
click at [581, 605] on div "Next" at bounding box center [545, 644] width 1022 height 100
click at [575, 638] on button "Next" at bounding box center [545, 665] width 233 height 57
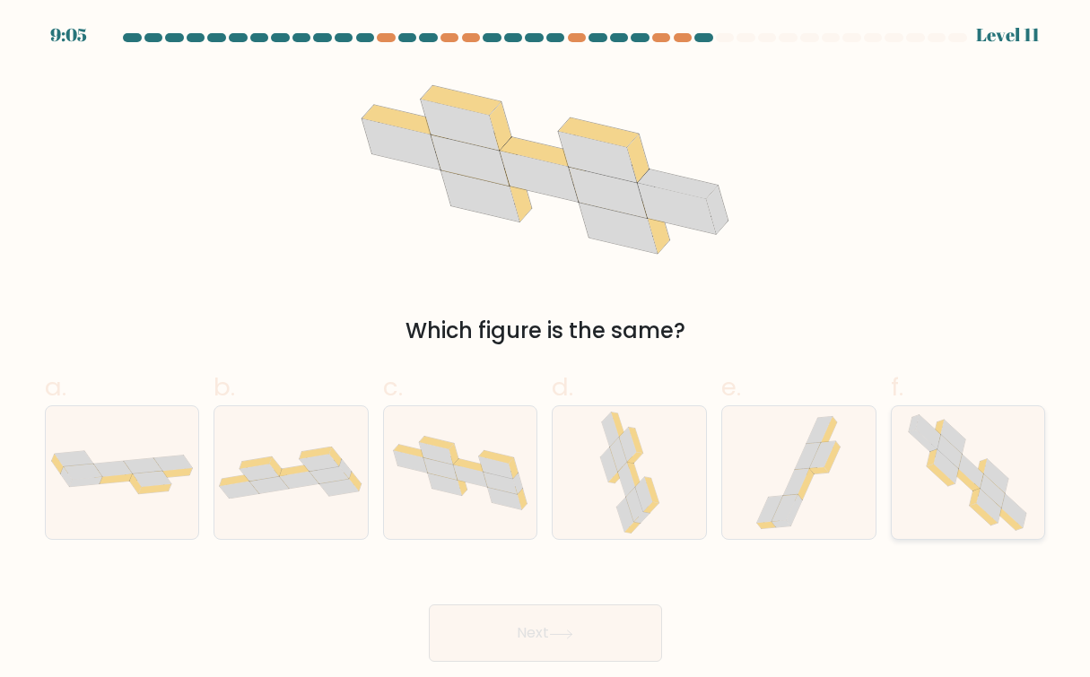
click at [965, 491] on icon at bounding box center [966, 473] width 135 height 134
click at [546, 351] on input "f." at bounding box center [545, 345] width 1 height 12
radio input "true"
click at [596, 638] on button "Next" at bounding box center [545, 632] width 233 height 57
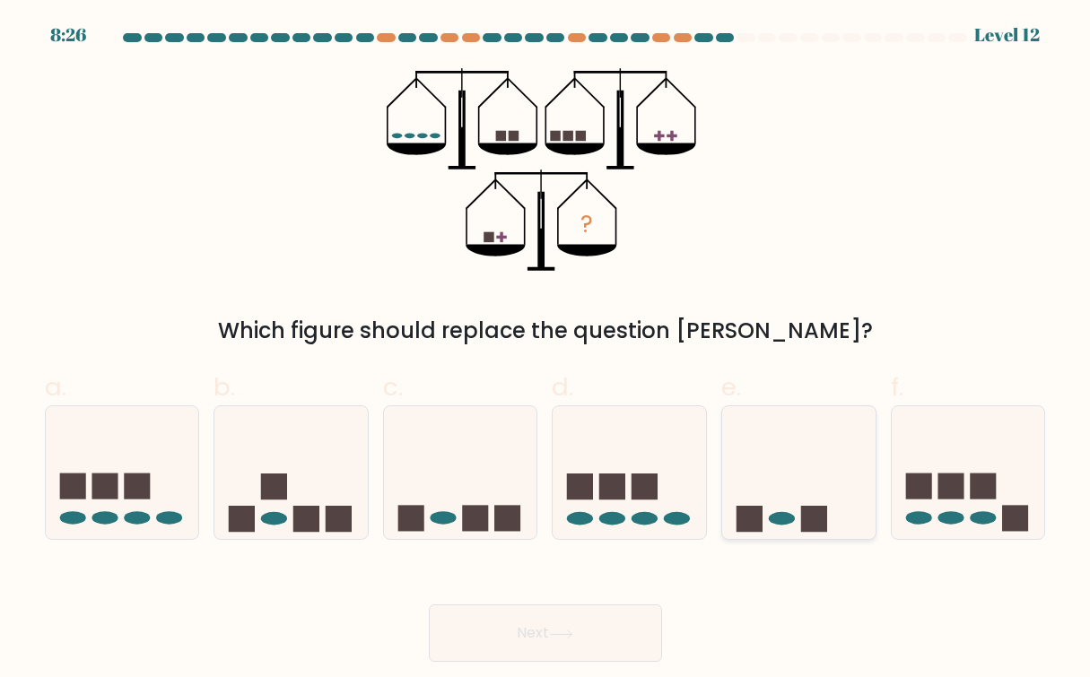
click at [814, 520] on rect at bounding box center [814, 519] width 26 height 26
click at [546, 351] on input "e." at bounding box center [545, 345] width 1 height 12
radio input "true"
click at [604, 640] on button "Next" at bounding box center [545, 632] width 233 height 57
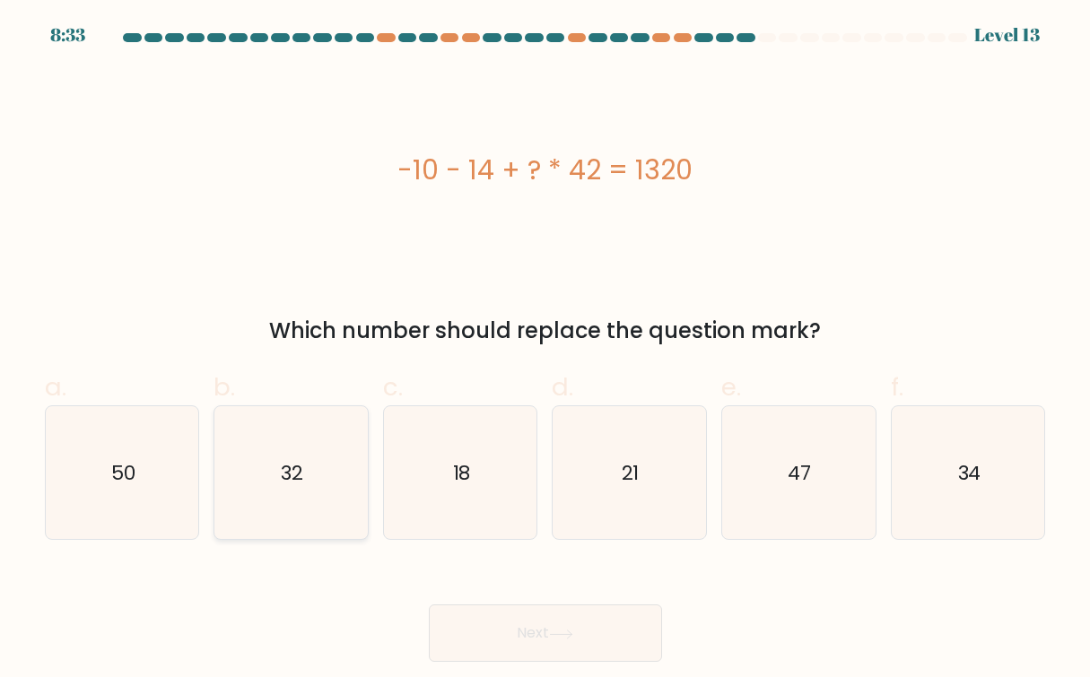
click at [327, 467] on icon "32" at bounding box center [291, 473] width 134 height 134
click at [545, 351] on input "b. 32" at bounding box center [545, 345] width 1 height 12
radio input "true"
click at [571, 643] on button "Next" at bounding box center [545, 632] width 233 height 57
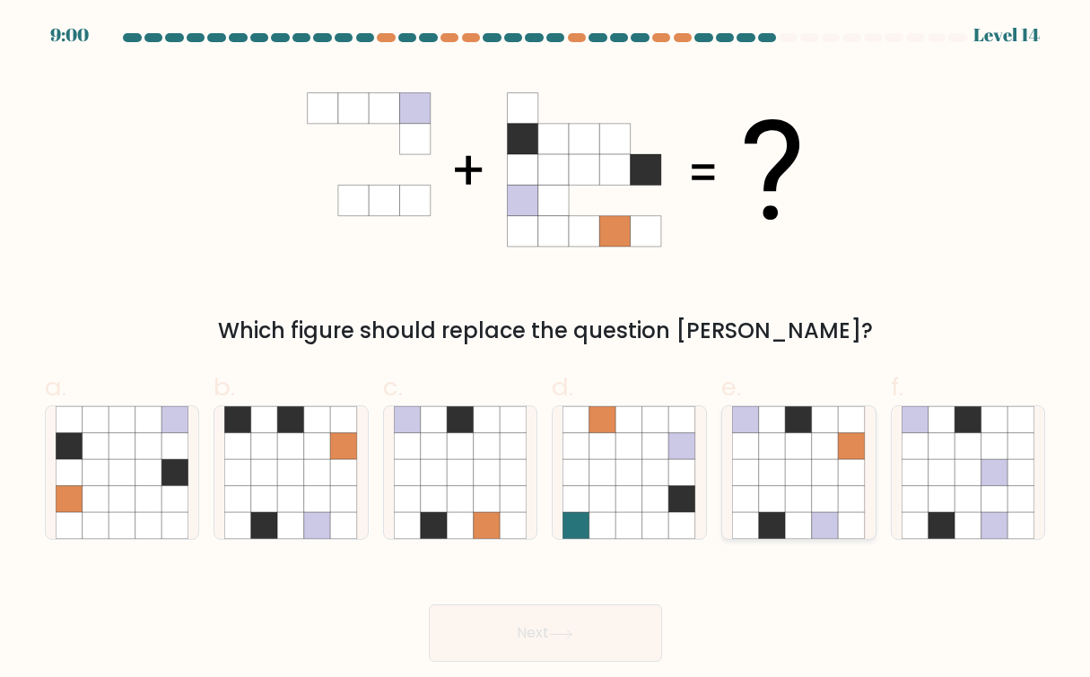
click at [768, 474] on icon at bounding box center [772, 472] width 27 height 27
click at [546, 351] on input "e." at bounding box center [545, 345] width 1 height 12
radio input "true"
click at [573, 625] on button "Next" at bounding box center [545, 632] width 233 height 57
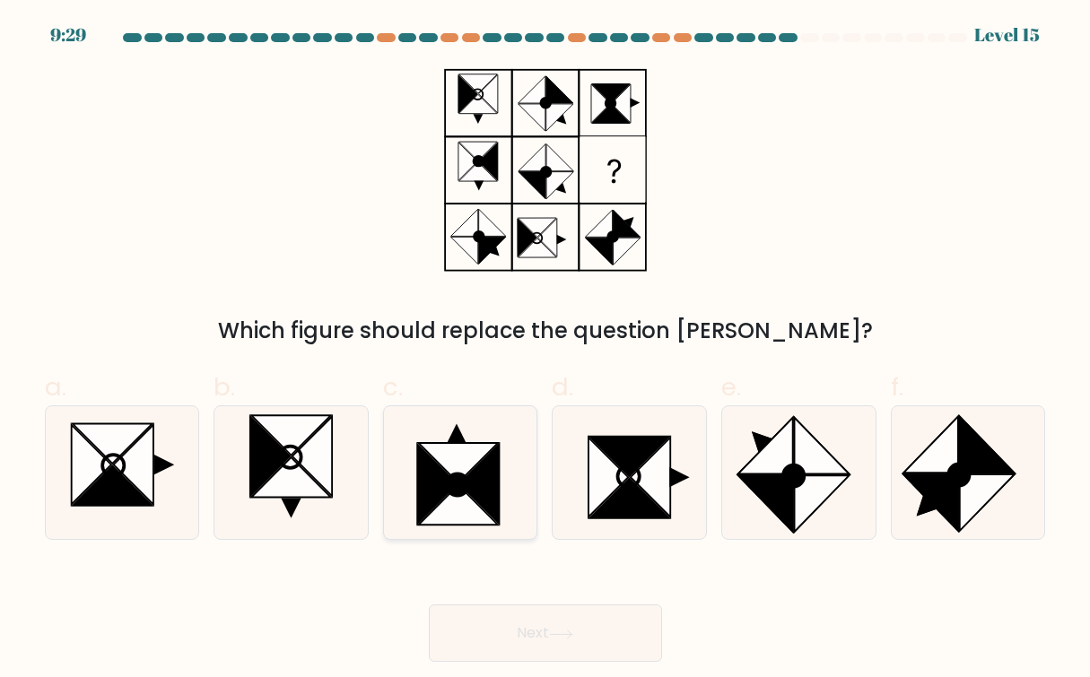
click at [480, 475] on icon at bounding box center [479, 484] width 40 height 80
click at [545, 351] on input "c." at bounding box center [545, 345] width 1 height 12
radio input "true"
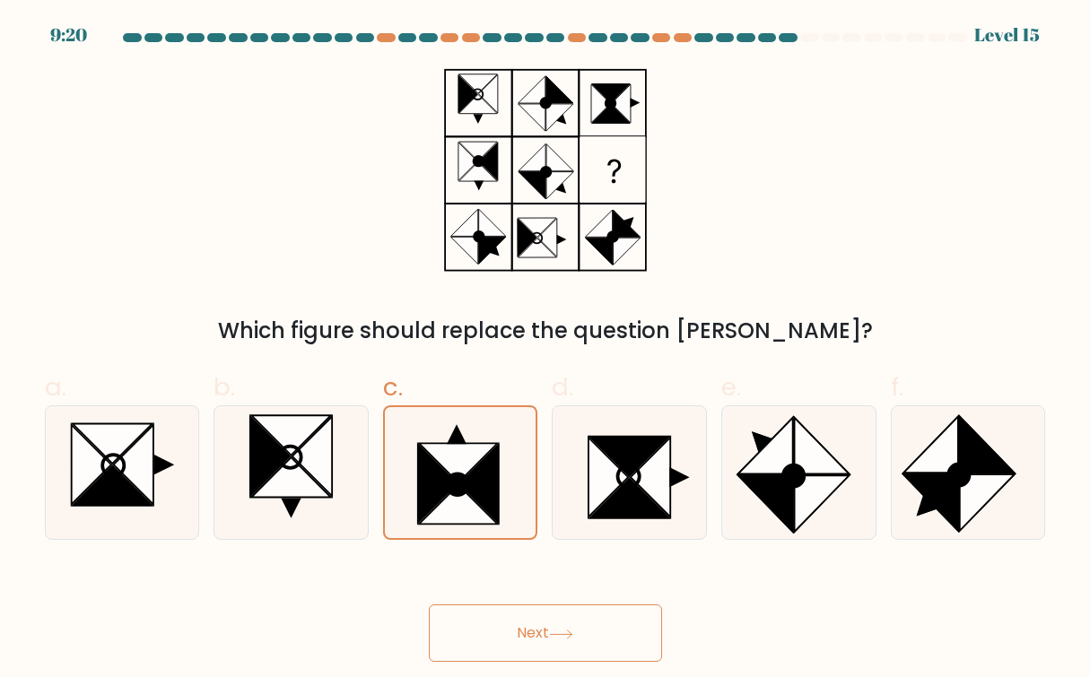
click at [587, 627] on button "Next" at bounding box center [545, 632] width 233 height 57
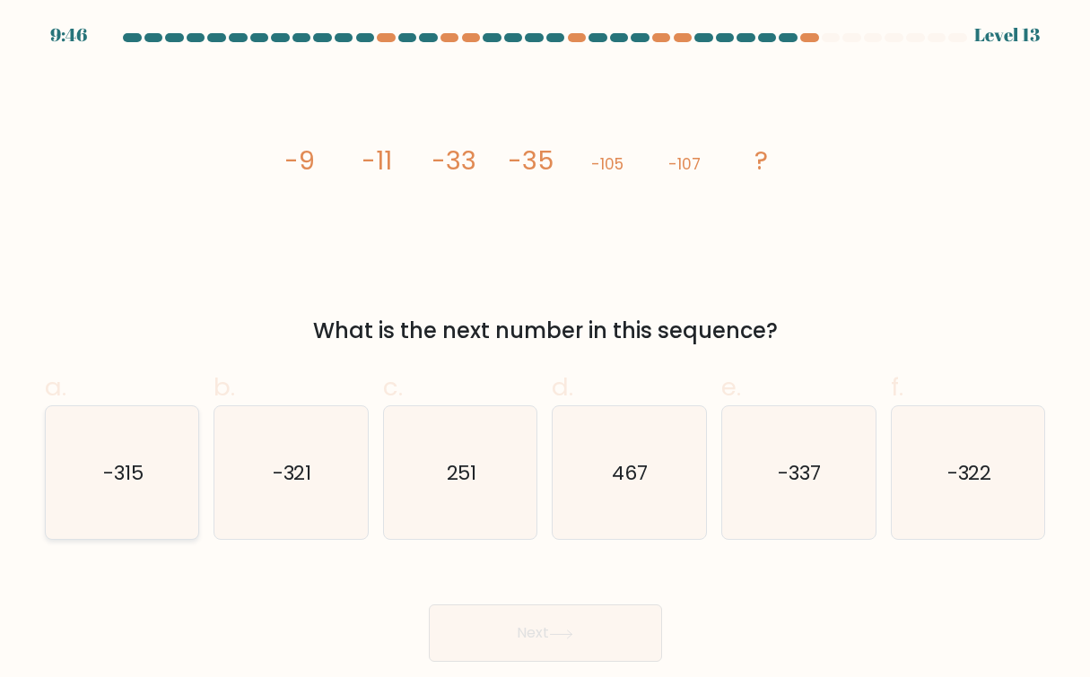
click at [154, 436] on icon "-315" at bounding box center [123, 473] width 134 height 134
click at [545, 351] on input "a. -315" at bounding box center [545, 345] width 1 height 12
radio input "true"
click at [477, 612] on button "Next" at bounding box center [545, 632] width 233 height 57
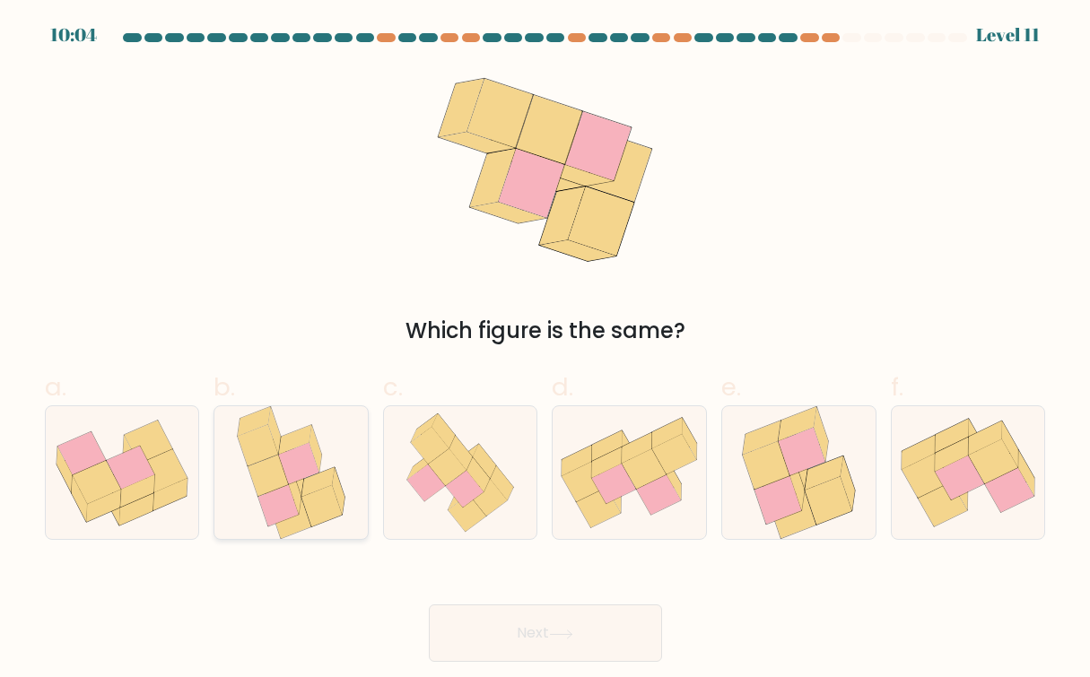
click at [259, 523] on icon at bounding box center [291, 473] width 118 height 134
click at [545, 351] on input "b." at bounding box center [545, 345] width 1 height 12
radio input "true"
click at [472, 618] on button "Next" at bounding box center [545, 632] width 233 height 57
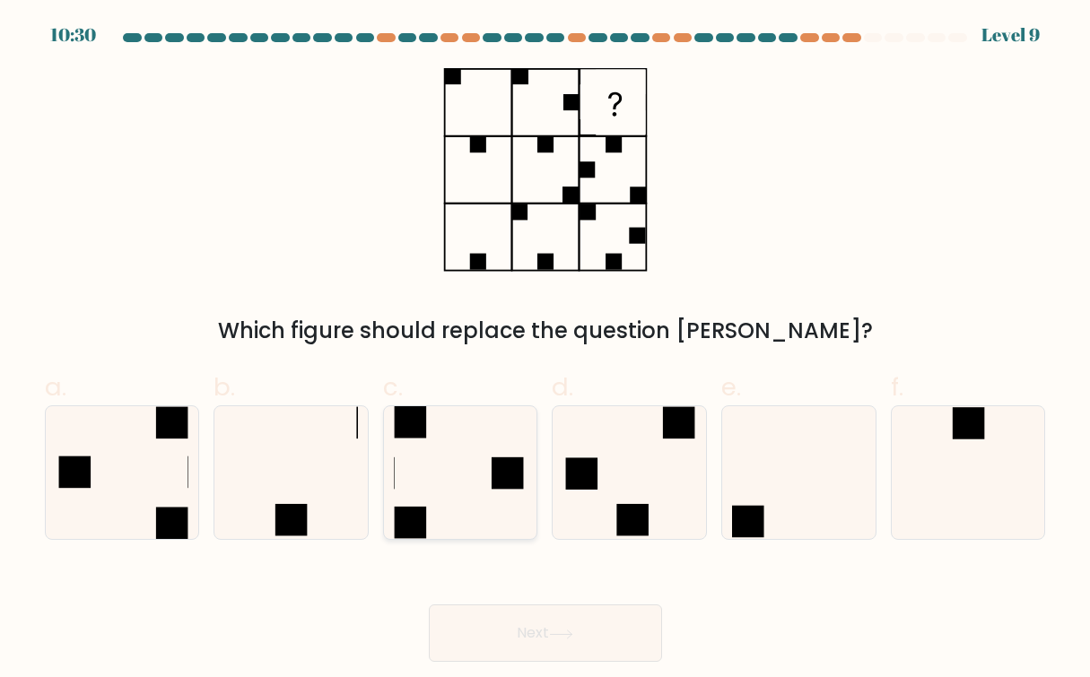
click at [448, 497] on icon at bounding box center [461, 473] width 134 height 134
click at [545, 351] on input "c." at bounding box center [545, 345] width 1 height 12
radio input "true"
click at [526, 654] on button "Next" at bounding box center [545, 632] width 233 height 57
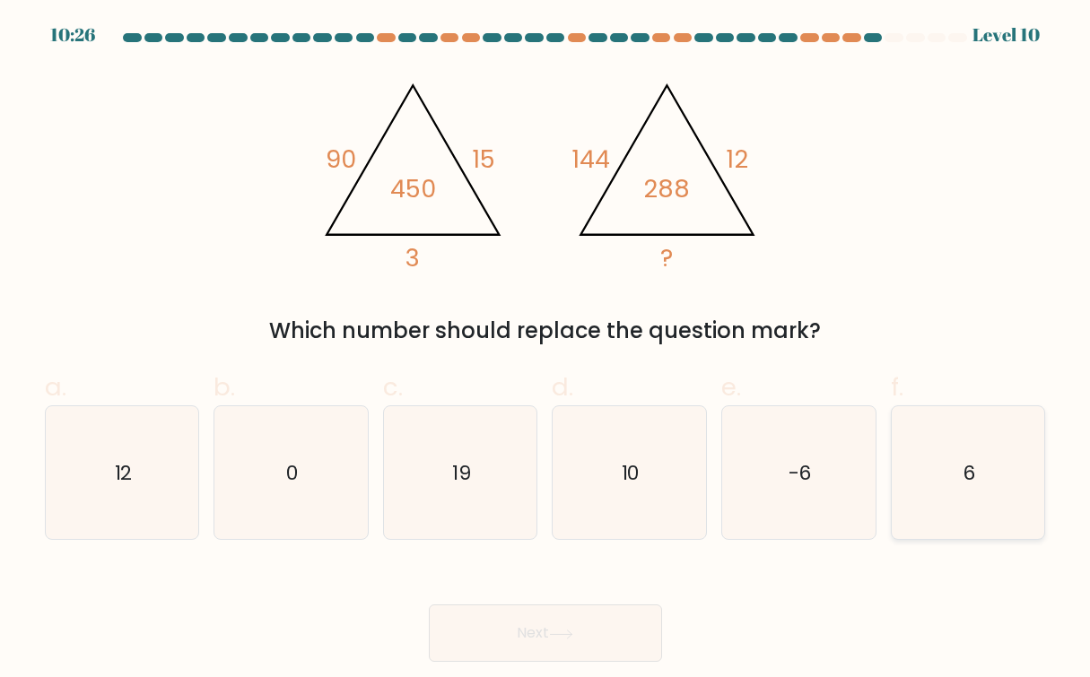
click at [928, 470] on icon "6" at bounding box center [968, 473] width 134 height 134
click at [546, 351] on input "f. 6" at bounding box center [545, 345] width 1 height 12
radio input "true"
click at [548, 628] on button "Next" at bounding box center [545, 632] width 233 height 57
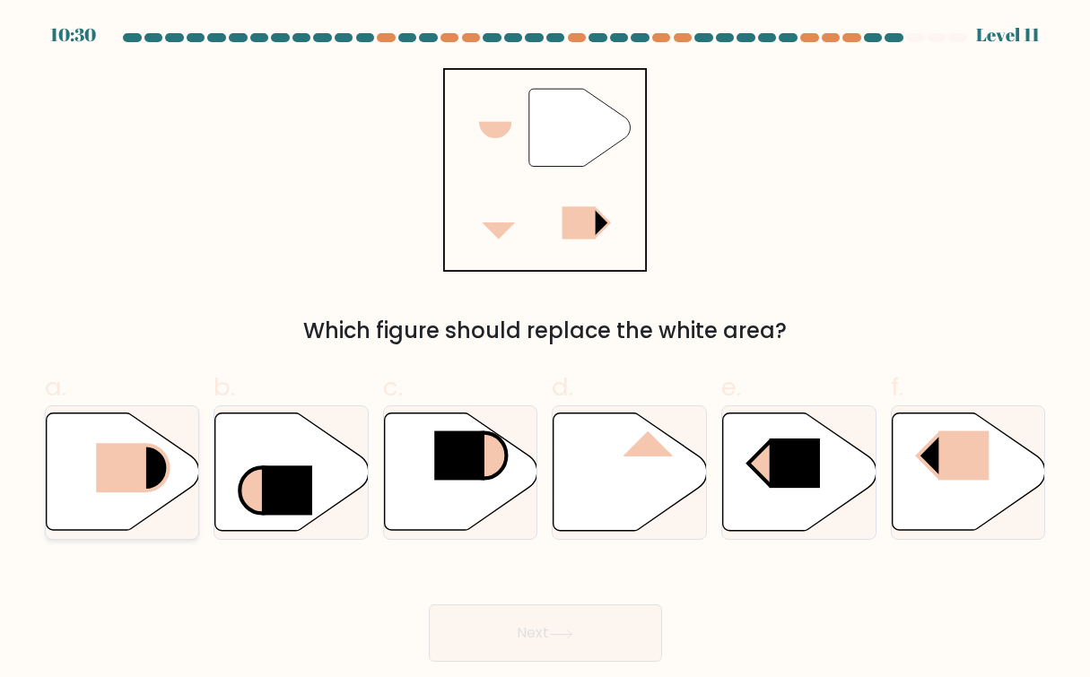
click at [103, 448] on rect at bounding box center [121, 468] width 50 height 49
click at [545, 351] on input "a." at bounding box center [545, 345] width 1 height 12
radio input "true"
click at [590, 624] on button "Next" at bounding box center [545, 632] width 233 height 57
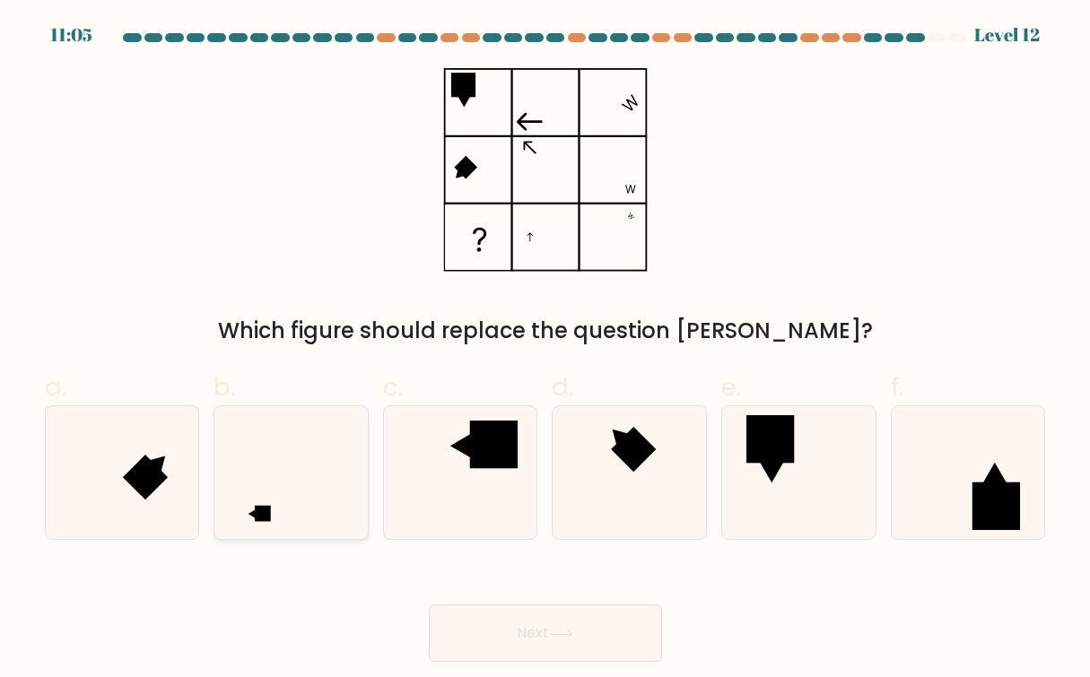
click at [269, 468] on icon at bounding box center [291, 473] width 134 height 134
click at [545, 351] on input "b." at bounding box center [545, 345] width 1 height 12
radio input "true"
click at [478, 619] on button "Next" at bounding box center [545, 632] width 233 height 57
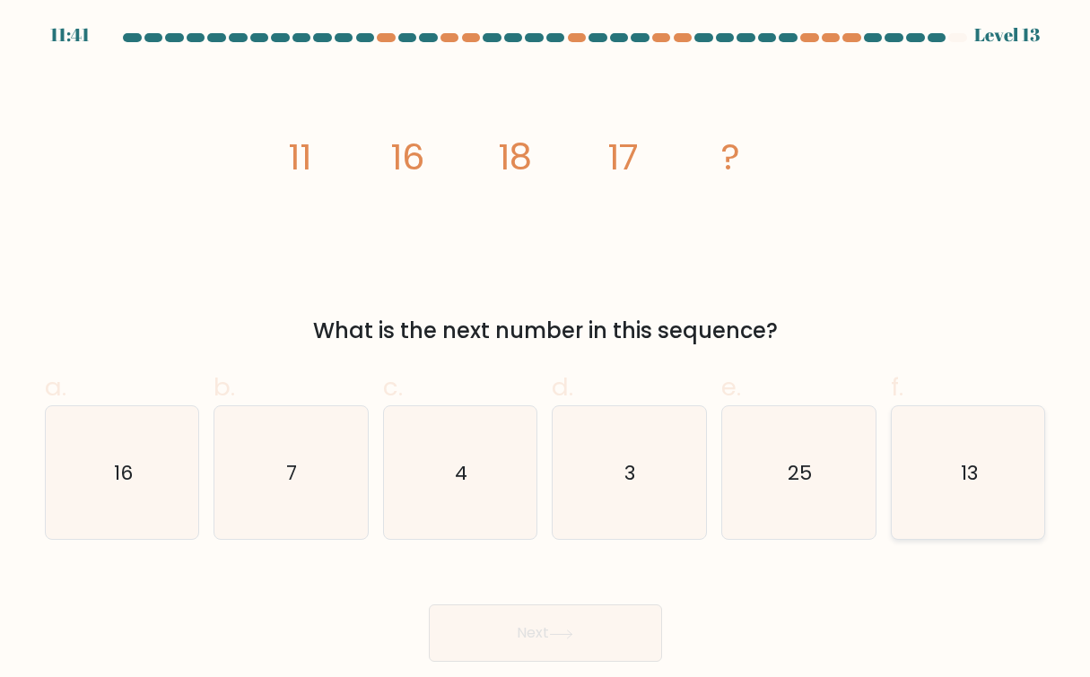
click at [902, 468] on icon "13" at bounding box center [968, 473] width 134 height 134
click at [546, 351] on input "f. 13" at bounding box center [545, 345] width 1 height 12
radio input "true"
click at [561, 623] on button "Next" at bounding box center [545, 632] width 233 height 57
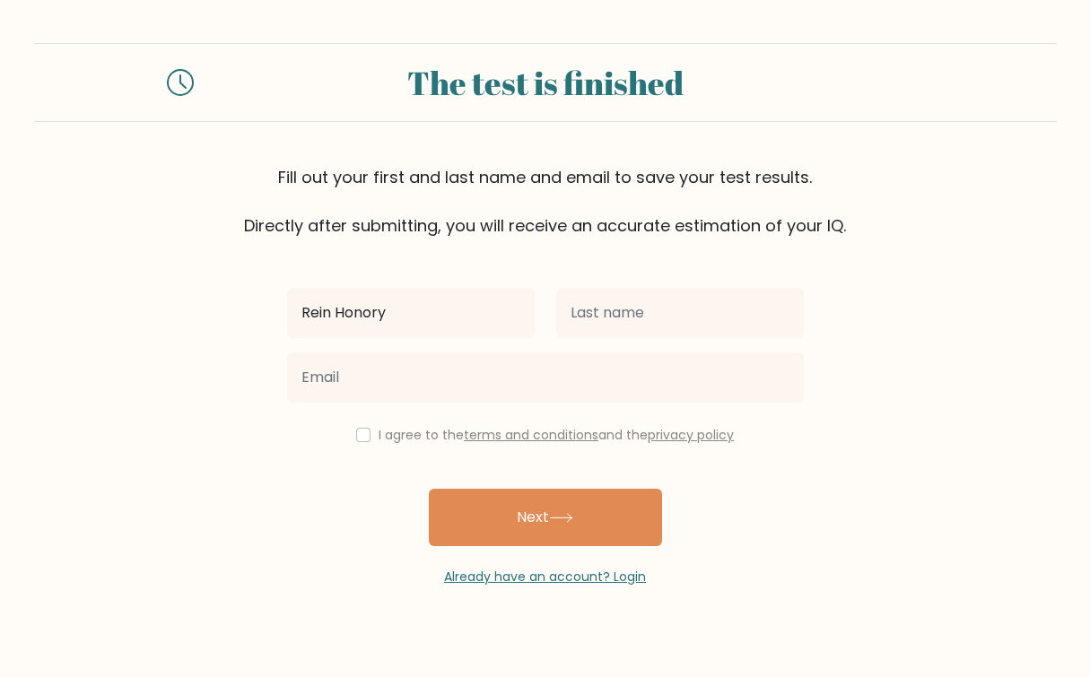
type input "Rein Honory"
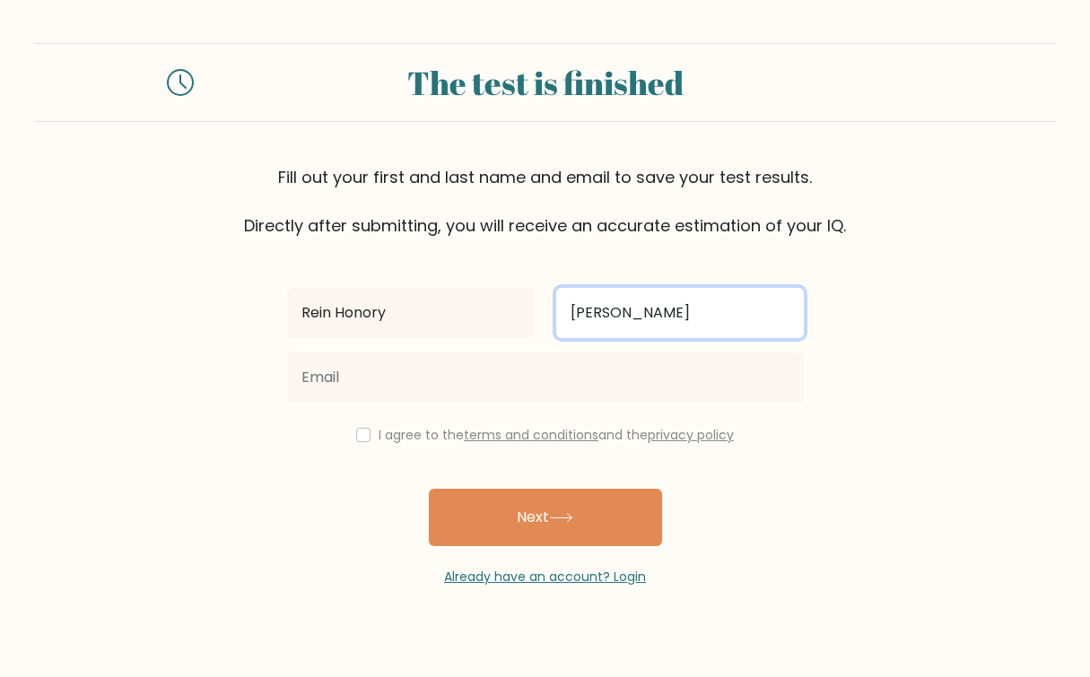
type input "Carpio"
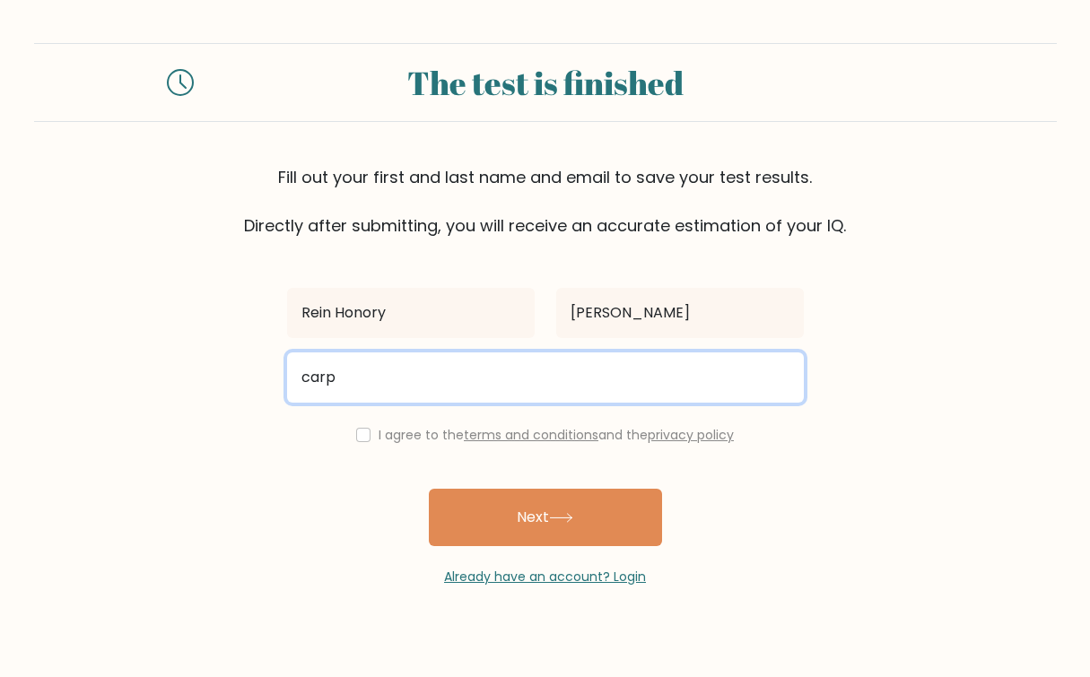
type input "carpiorh@gmail.com"
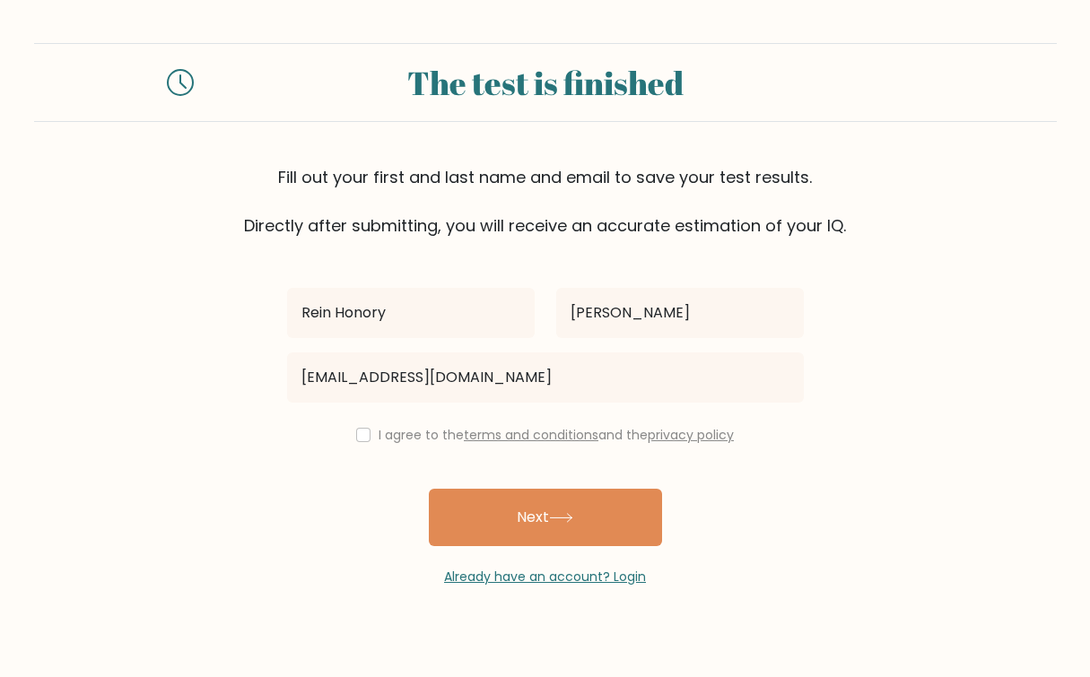
click at [394, 440] on label "I agree to the terms and conditions and the privacy policy" at bounding box center [555, 435] width 355 height 18
click at [358, 436] on input "checkbox" at bounding box center [363, 435] width 14 height 14
checkbox input "true"
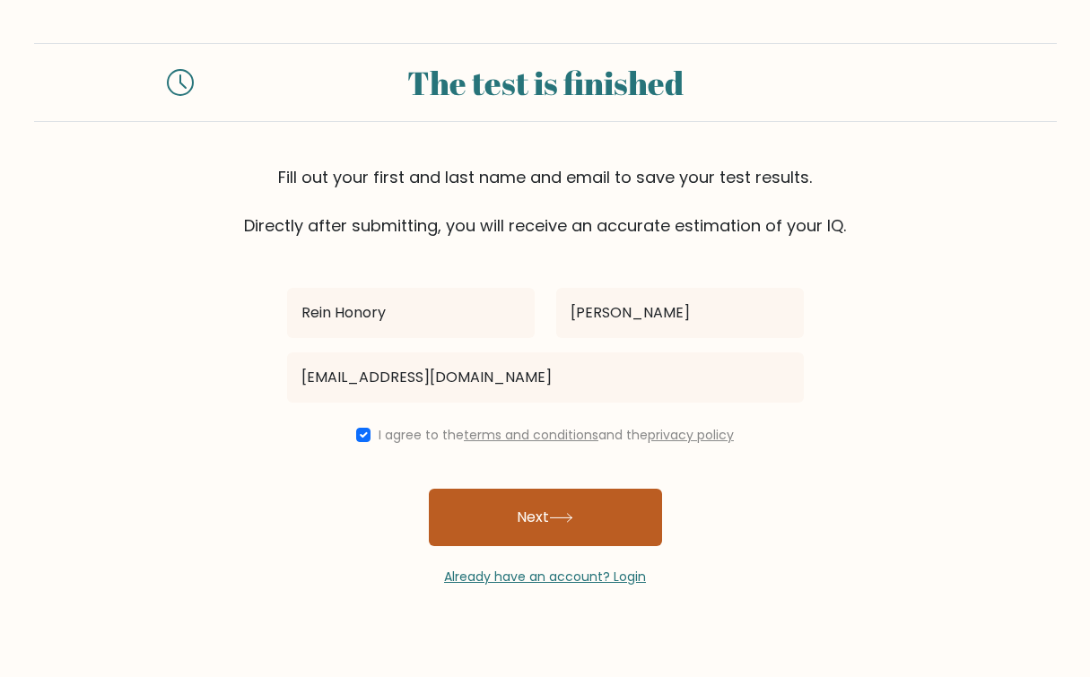
click at [482, 508] on button "Next" at bounding box center [545, 517] width 233 height 57
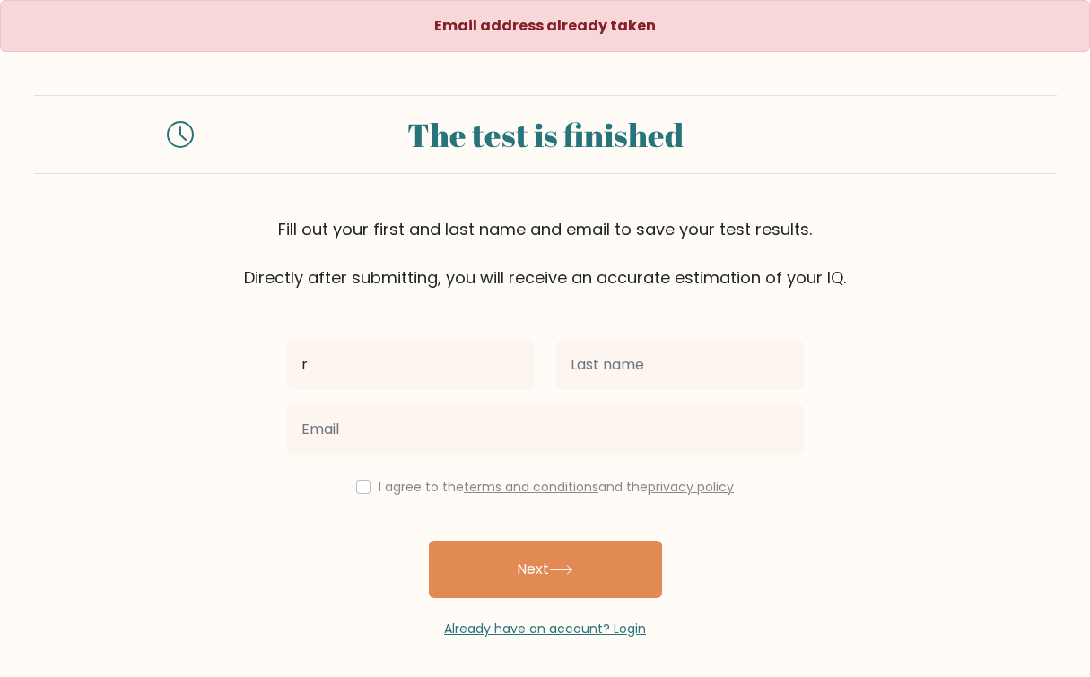
type input "Rein Honory"
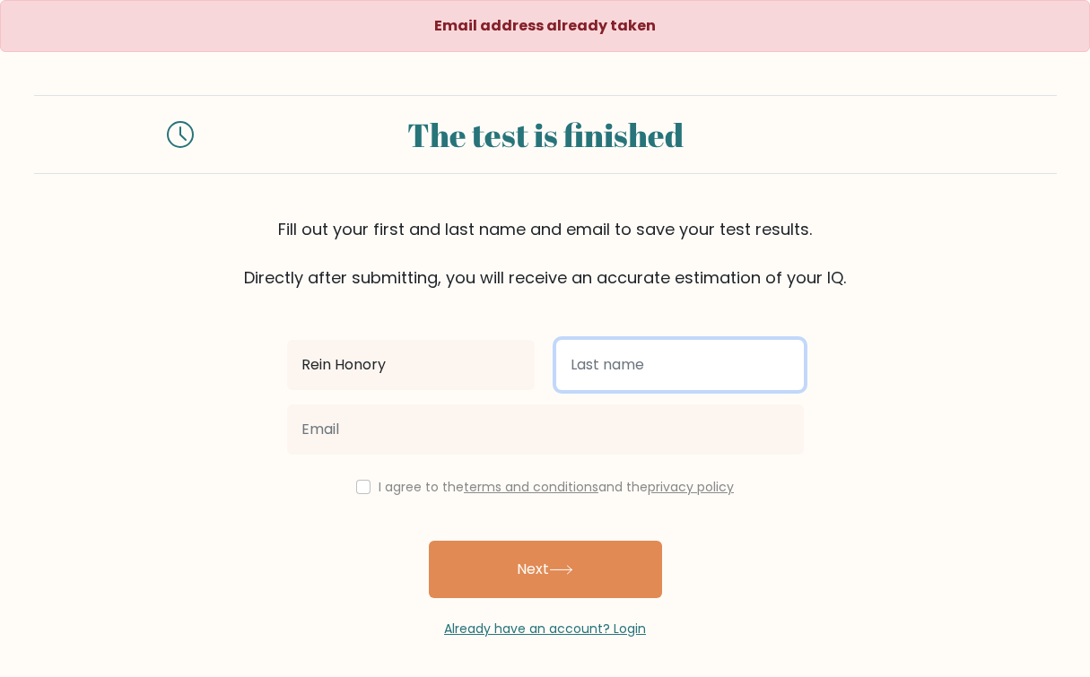
click at [592, 376] on input "text" at bounding box center [680, 365] width 248 height 50
type input "[PERSON_NAME]"
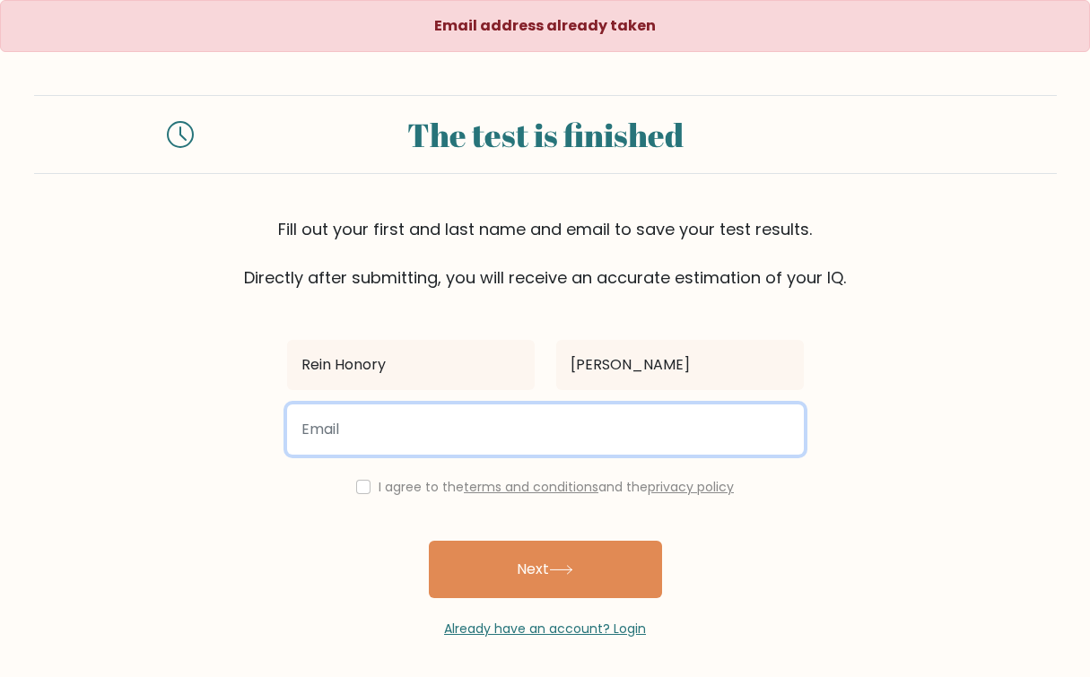
click at [538, 409] on input "email" at bounding box center [545, 429] width 517 height 50
type input "reinhonory23123@gmail.com"
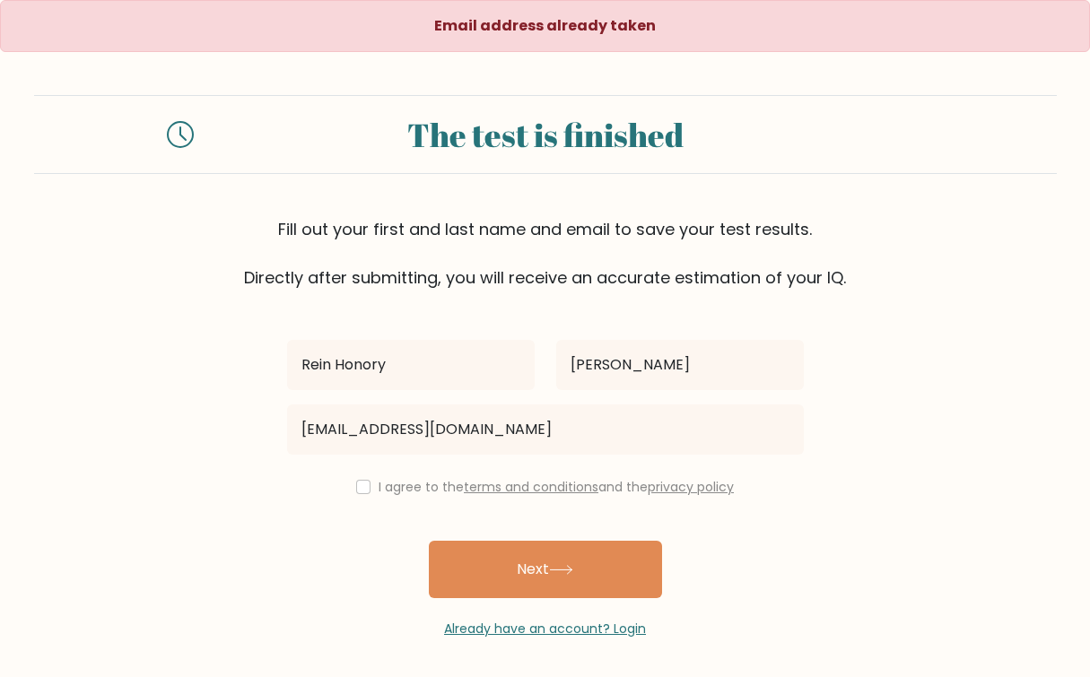
click at [388, 487] on label "I agree to the terms and conditions and the privacy policy" at bounding box center [555, 487] width 355 height 18
click at [364, 484] on input "checkbox" at bounding box center [363, 487] width 14 height 14
checkbox input "true"
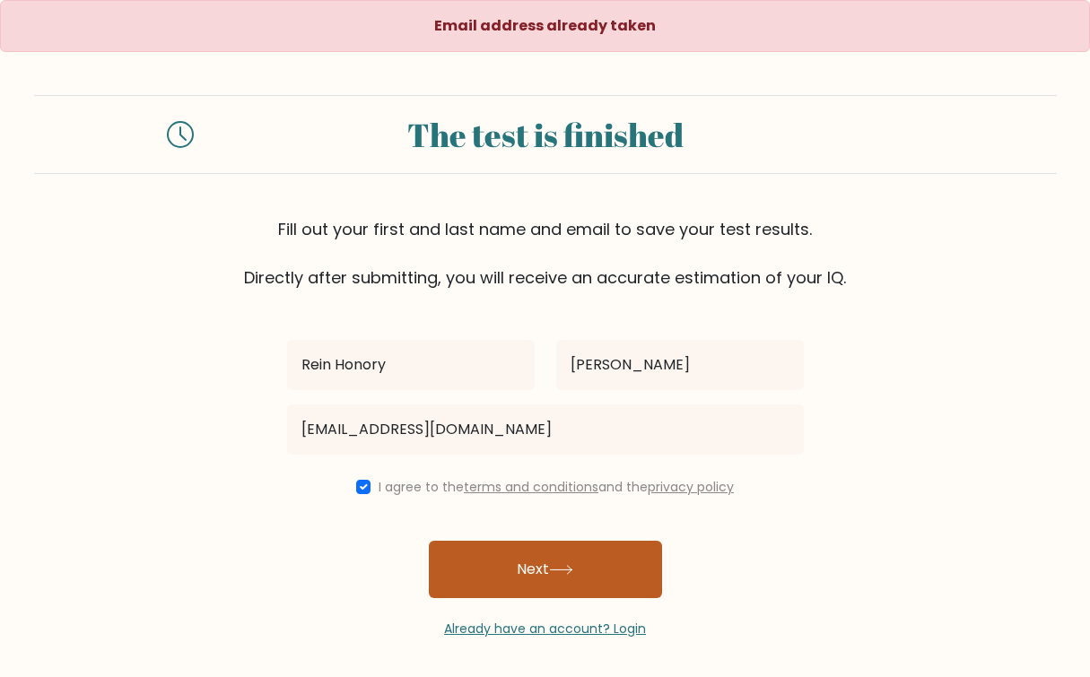
click at [475, 560] on button "Next" at bounding box center [545, 569] width 233 height 57
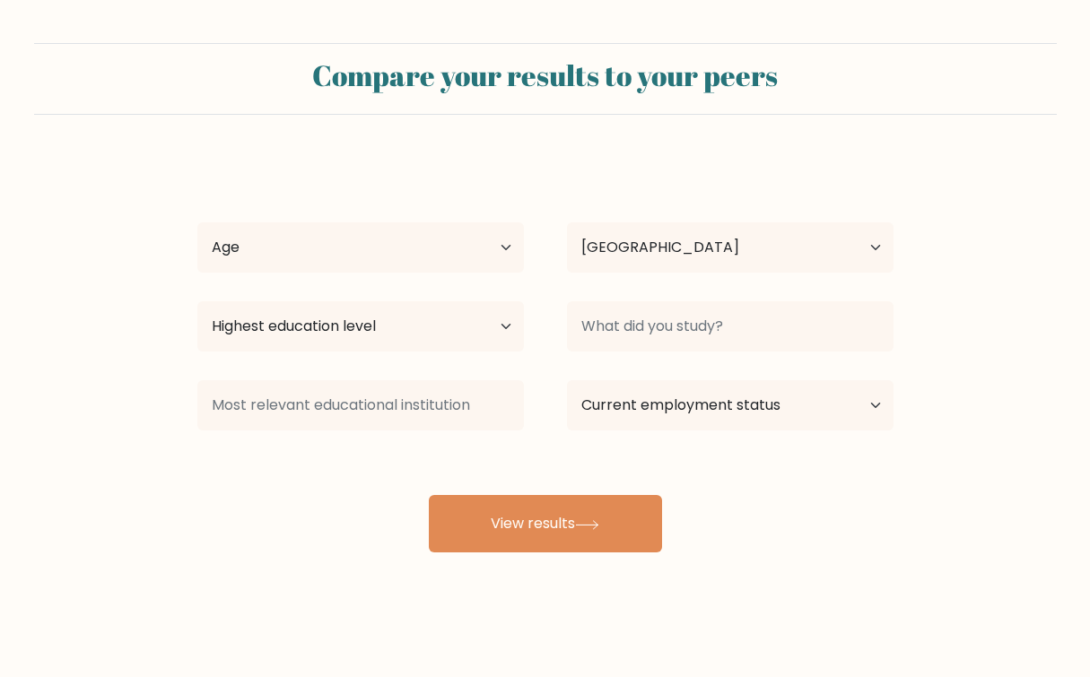
select select "PH"
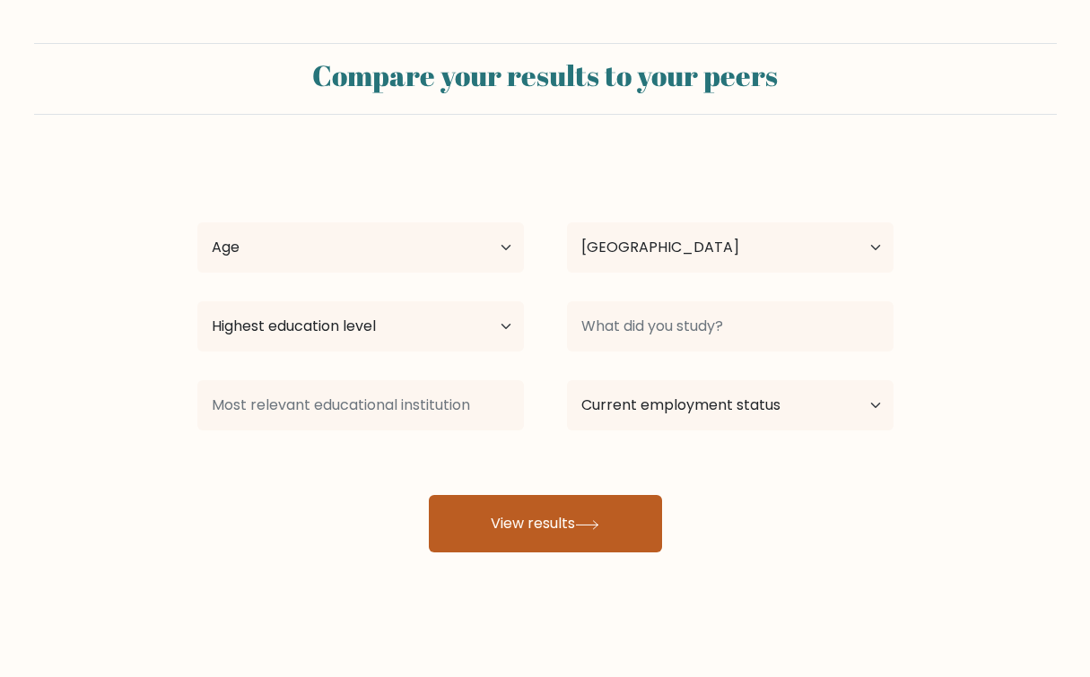
click at [578, 531] on button "View results" at bounding box center [545, 523] width 233 height 57
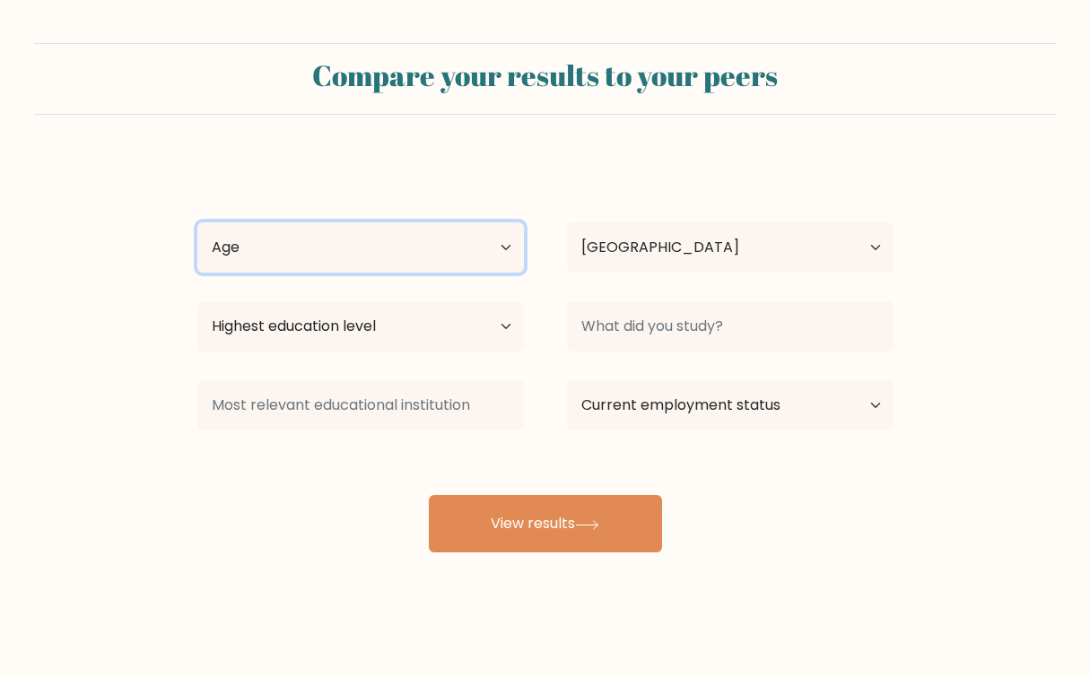
click at [484, 238] on select "Age Under [DEMOGRAPHIC_DATA] [DEMOGRAPHIC_DATA] [DEMOGRAPHIC_DATA] [DEMOGRAPHIC…" at bounding box center [360, 247] width 326 height 50
select select "18_24"
click at [197, 222] on select "Age Under [DEMOGRAPHIC_DATA] [DEMOGRAPHIC_DATA] [DEMOGRAPHIC_DATA] [DEMOGRAPHIC…" at bounding box center [360, 247] width 326 height 50
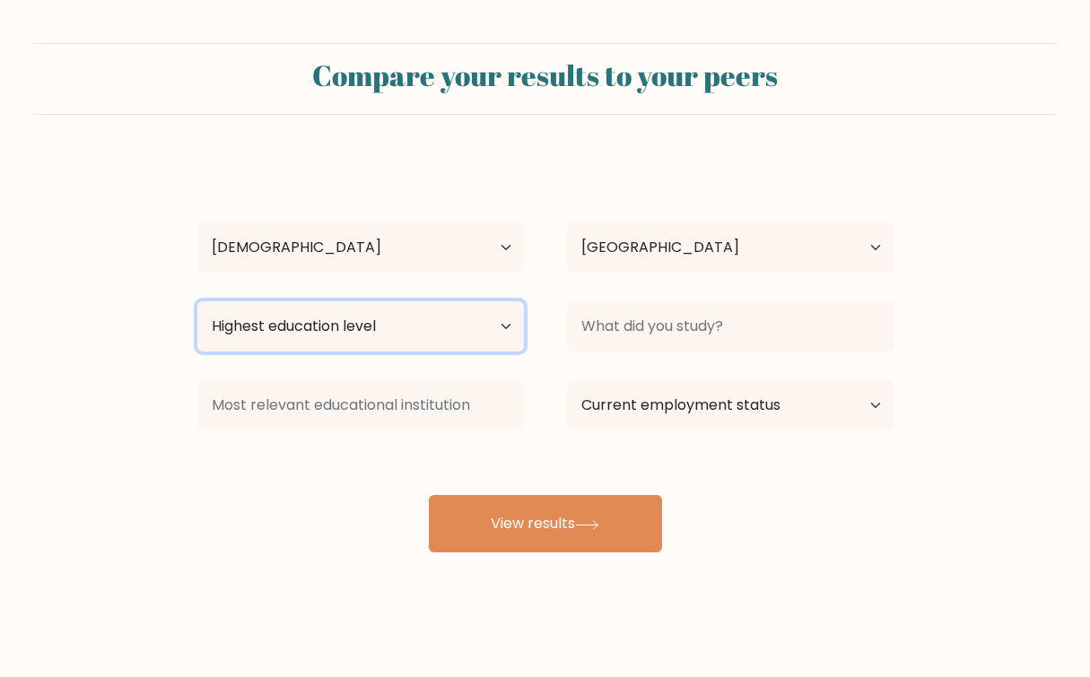
click at [420, 324] on select "Highest education level No schooling Primary Lower Secondary Upper Secondary Oc…" at bounding box center [360, 326] width 326 height 50
select select "bachelors_degree"
click at [197, 301] on select "Highest education level No schooling Primary Lower Secondary Upper Secondary Oc…" at bounding box center [360, 326] width 326 height 50
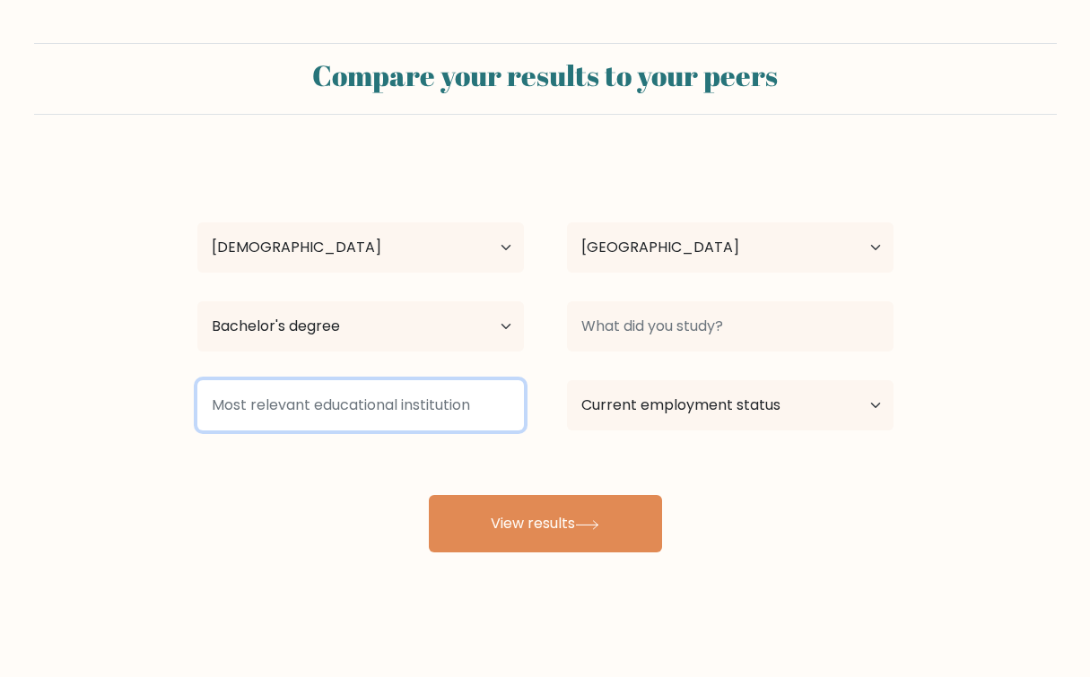
click at [429, 404] on input at bounding box center [360, 405] width 326 height 50
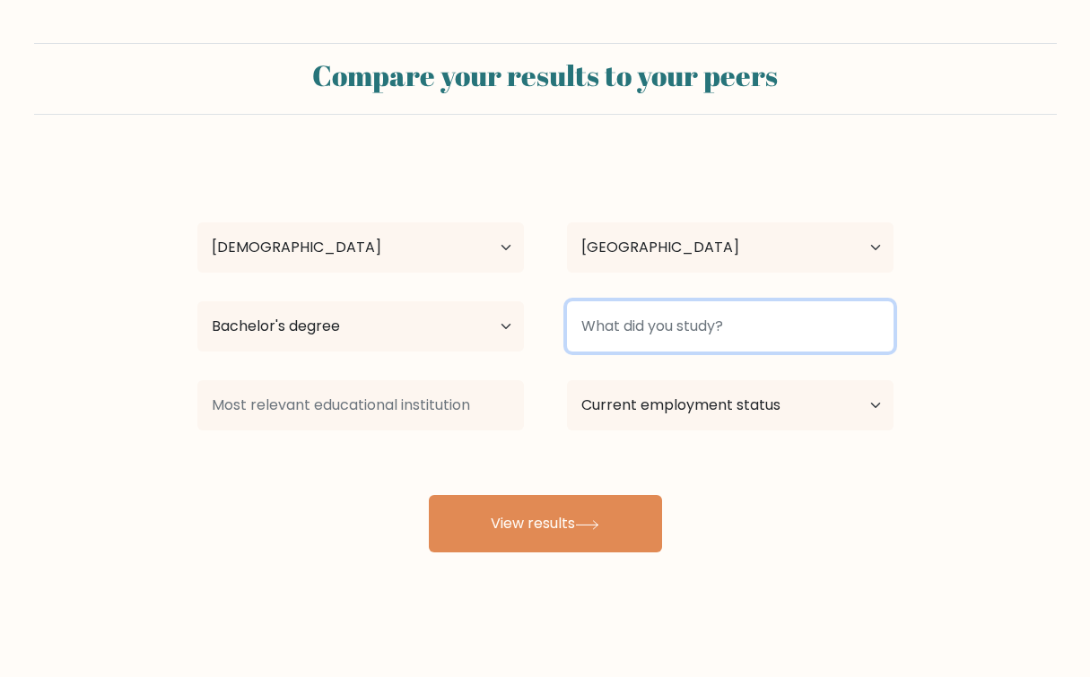
click at [647, 326] on input at bounding box center [730, 326] width 326 height 50
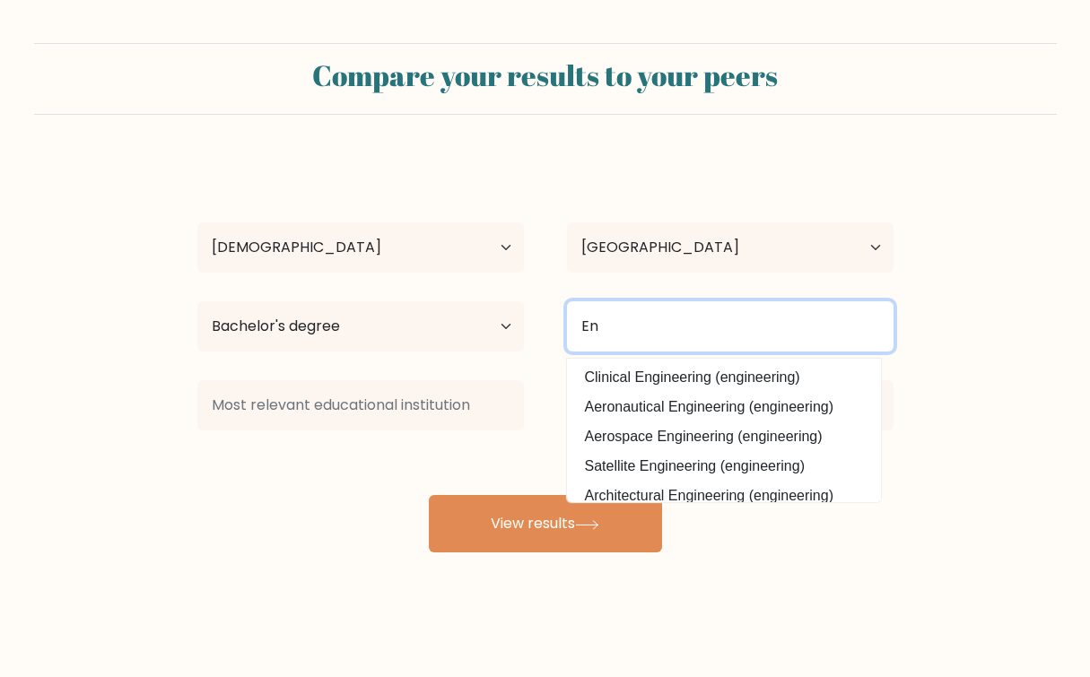
type input "E"
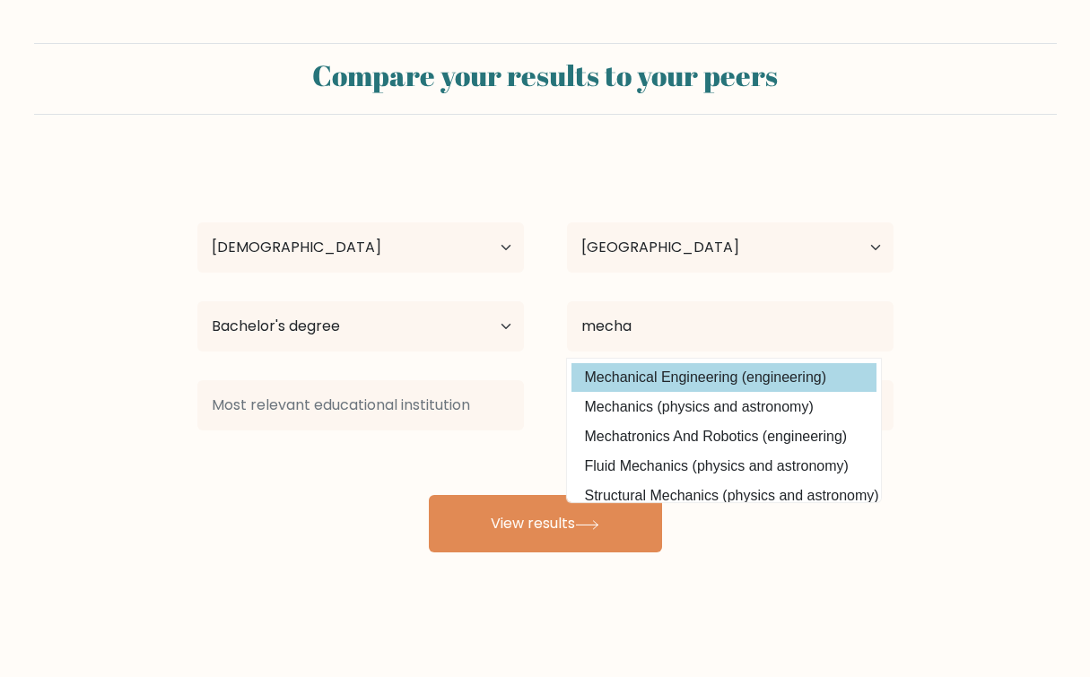
click at [669, 381] on option "Mechanical Engineering (engineering)" at bounding box center [723, 377] width 305 height 29
type input "Mechanical Engineering"
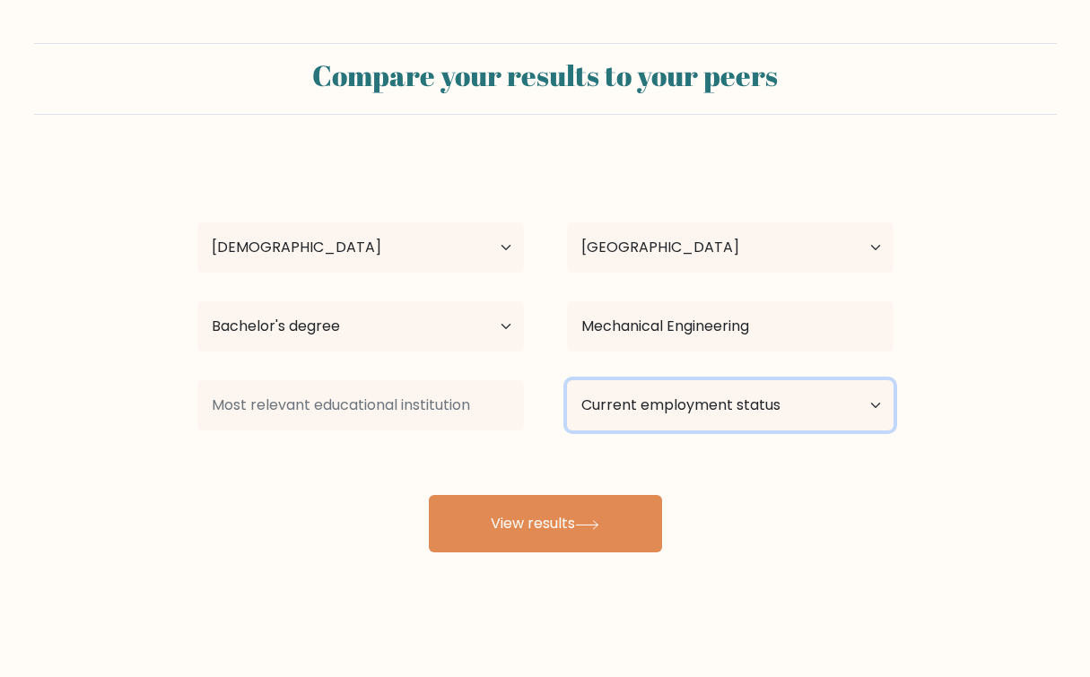
click at [668, 401] on select "Current employment status Employed Student Retired Other / prefer not to answer" at bounding box center [730, 405] width 326 height 50
select select "other"
click at [567, 380] on select "Current employment status Employed Student Retired Other / prefer not to answer" at bounding box center [730, 405] width 326 height 50
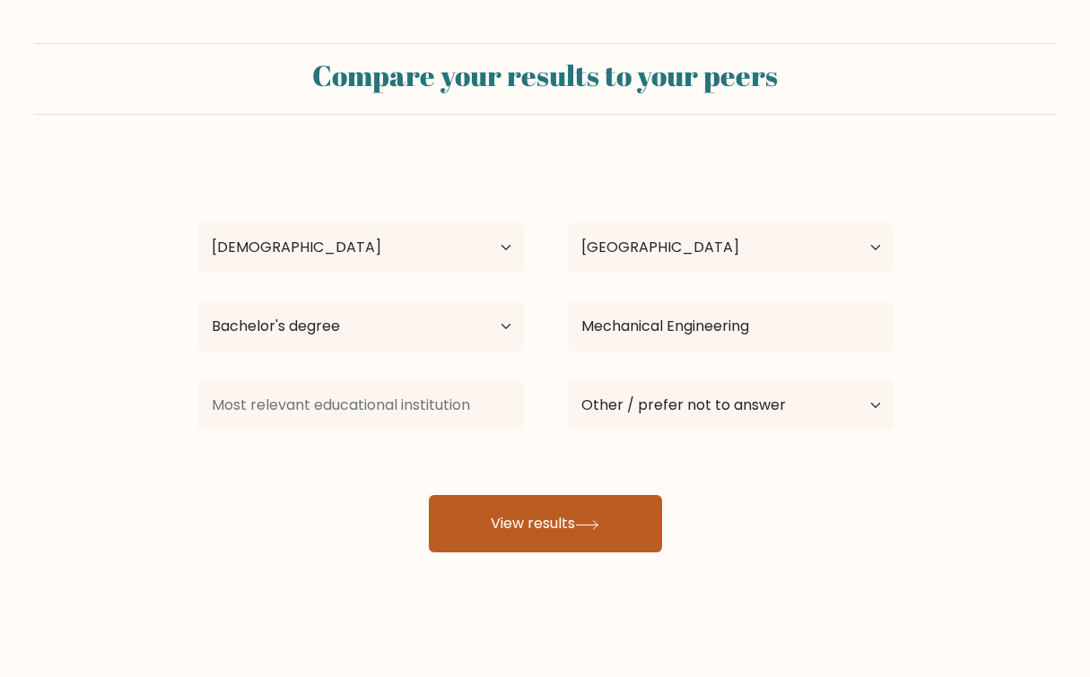
click at [592, 528] on icon at bounding box center [587, 525] width 24 height 10
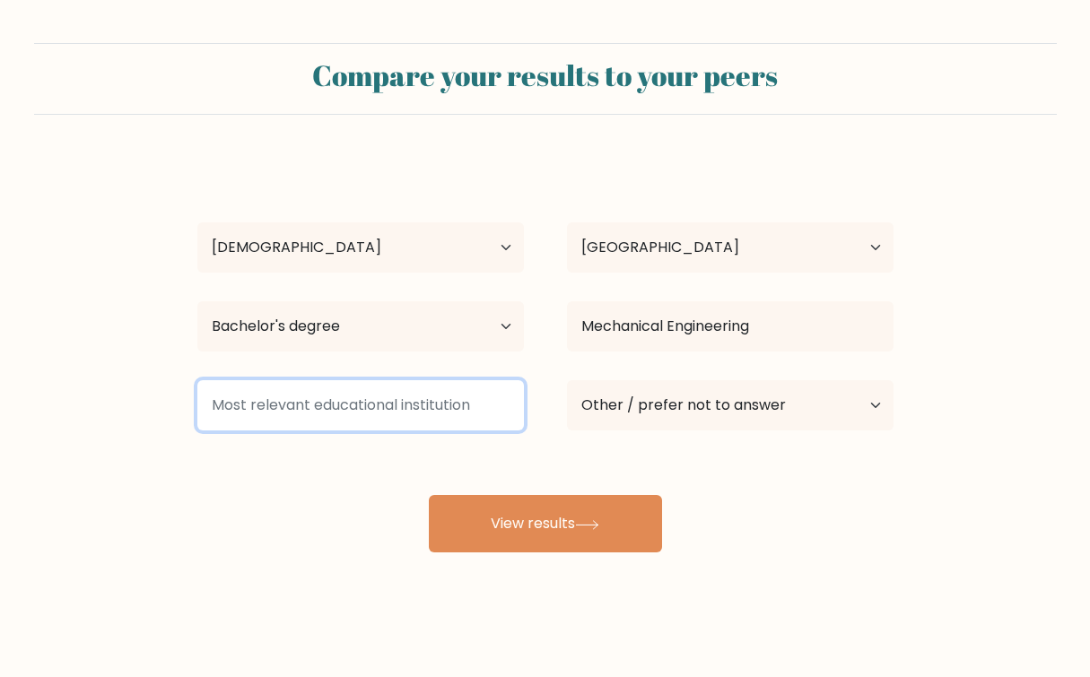
click at [464, 413] on input at bounding box center [360, 405] width 326 height 50
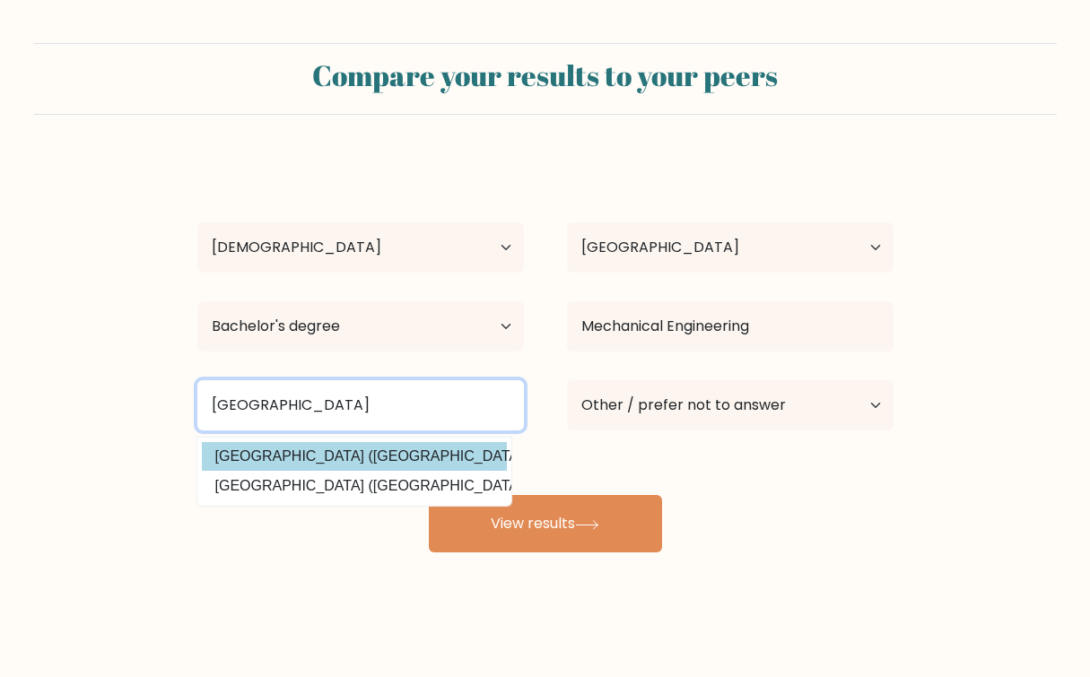
type input "Batangas"
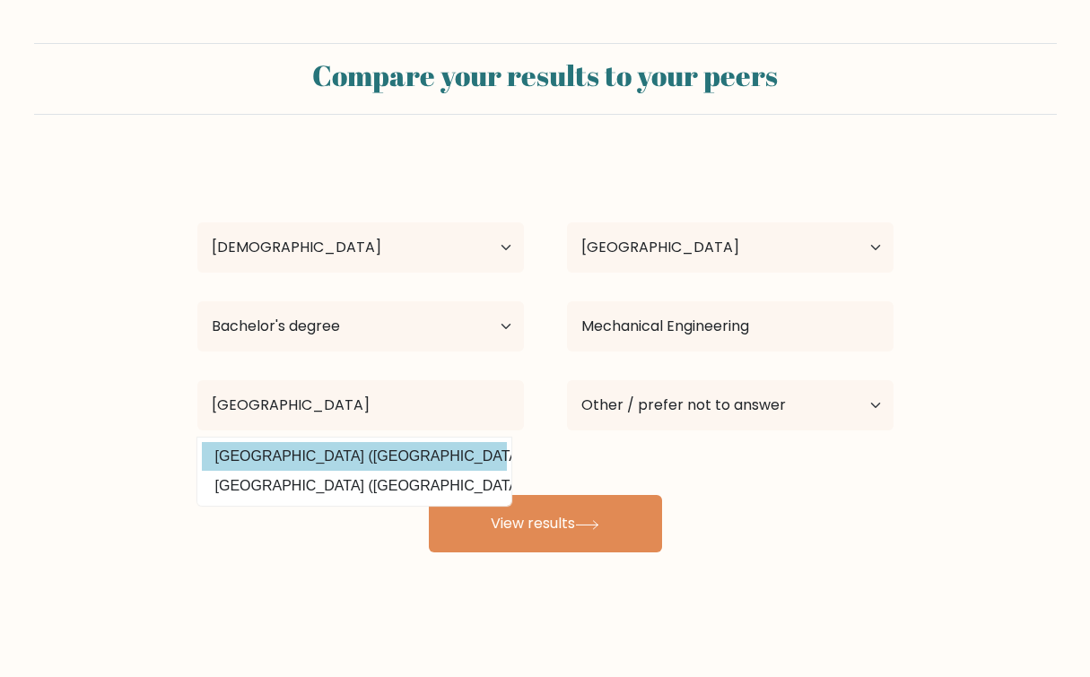
click at [409, 462] on div "Rein Honory Carpio Age Under 18 years old 18-24 years old 25-34 years old 35-44…" at bounding box center [545, 355] width 717 height 395
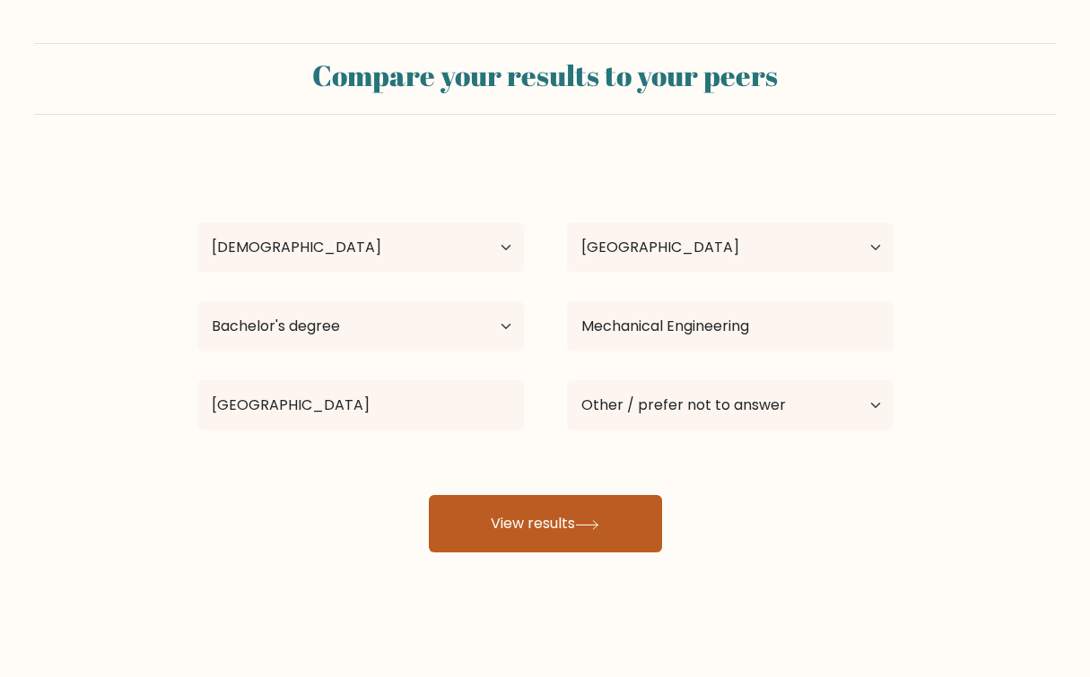
click at [467, 500] on button "View results" at bounding box center [545, 523] width 233 height 57
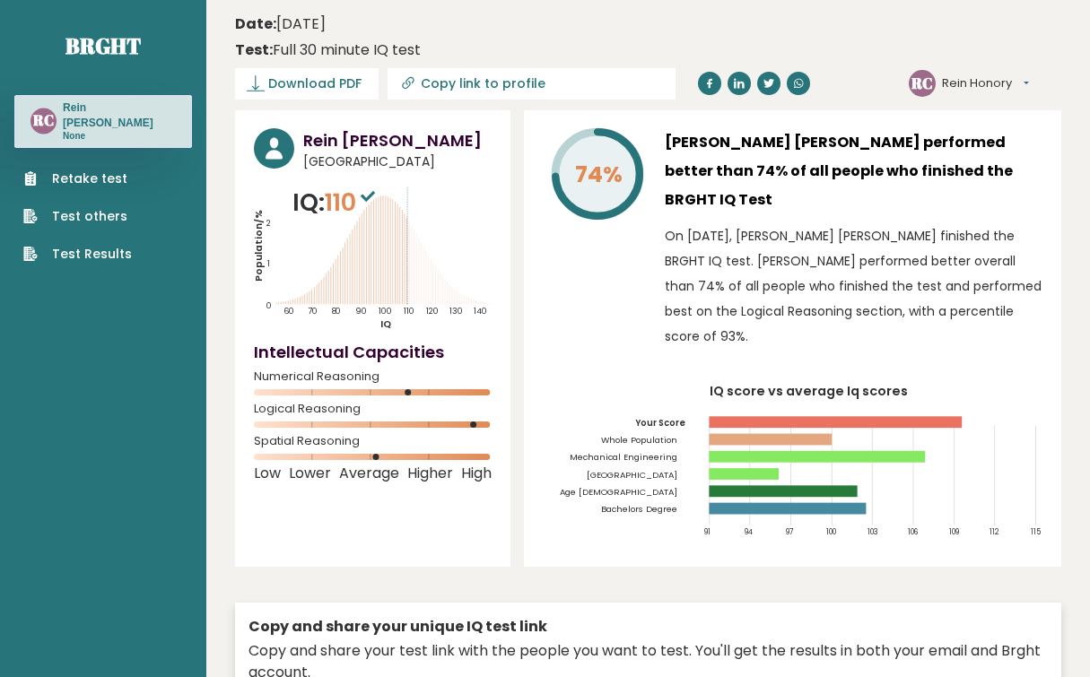
scroll to position [1, 0]
